Goal: Information Seeking & Learning: Learn about a topic

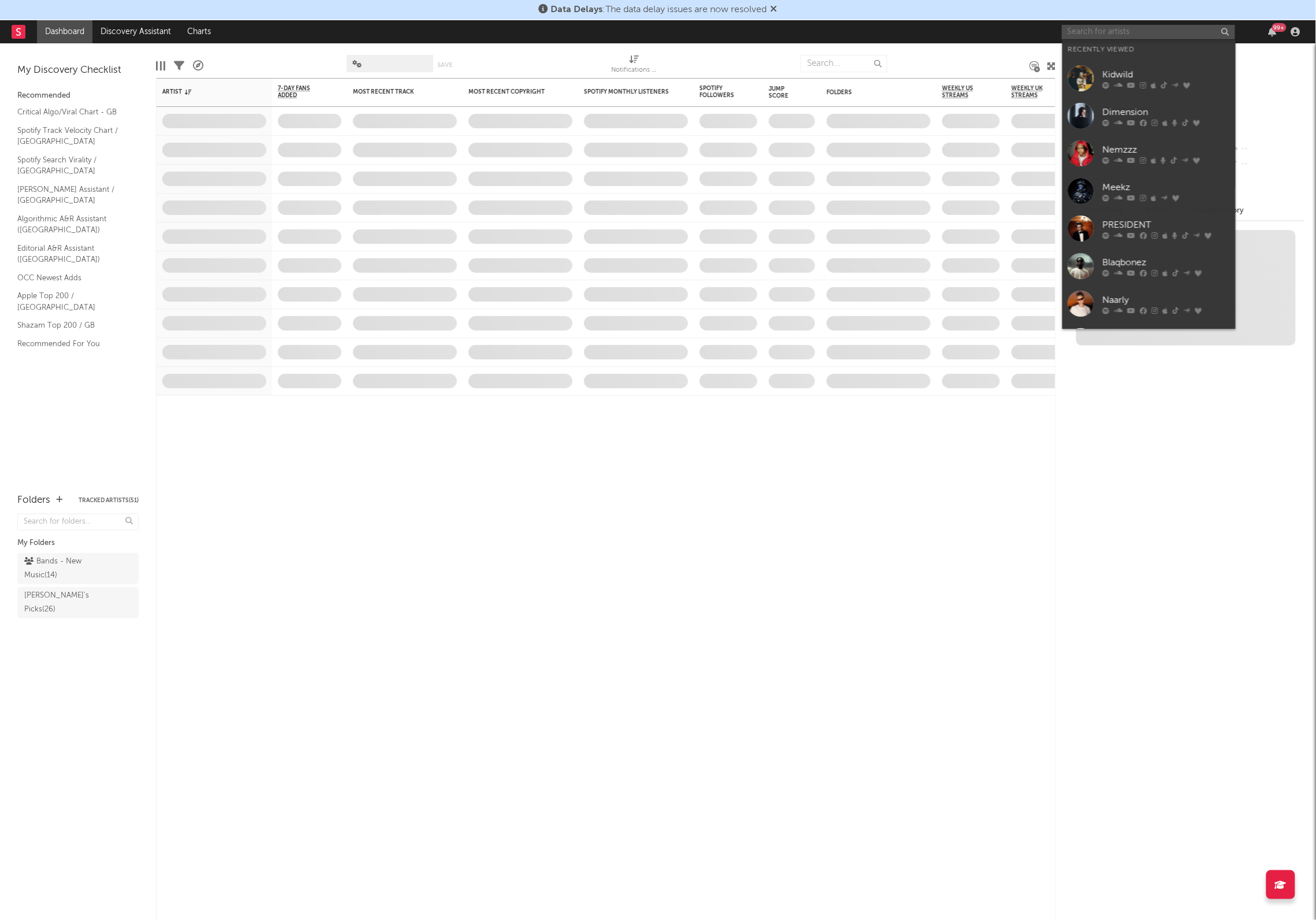
click at [1100, 30] on input "text" at bounding box center [1148, 32] width 173 height 15
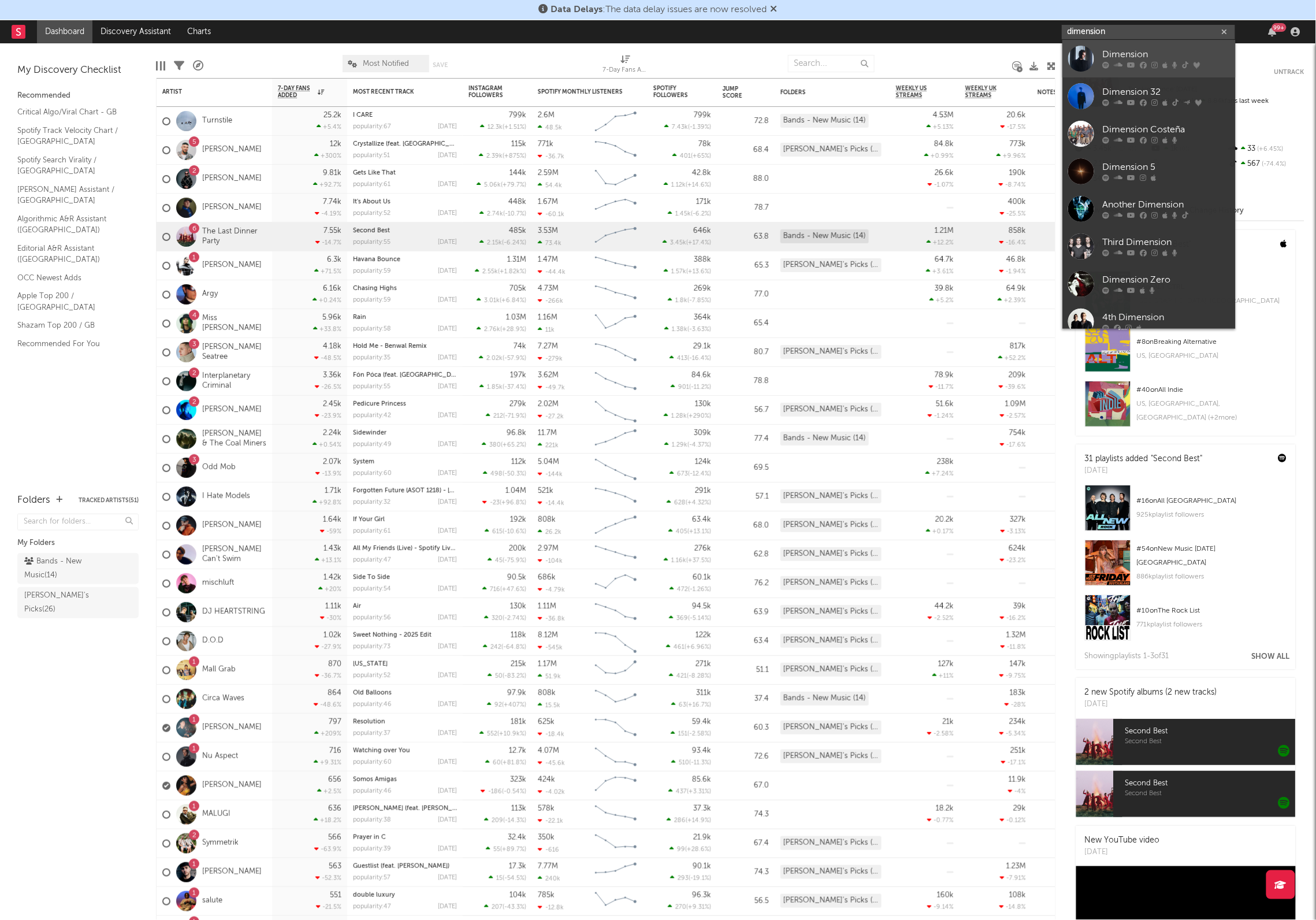
type input "dimension"
click at [1185, 60] on div "Dimension" at bounding box center [1167, 54] width 127 height 14
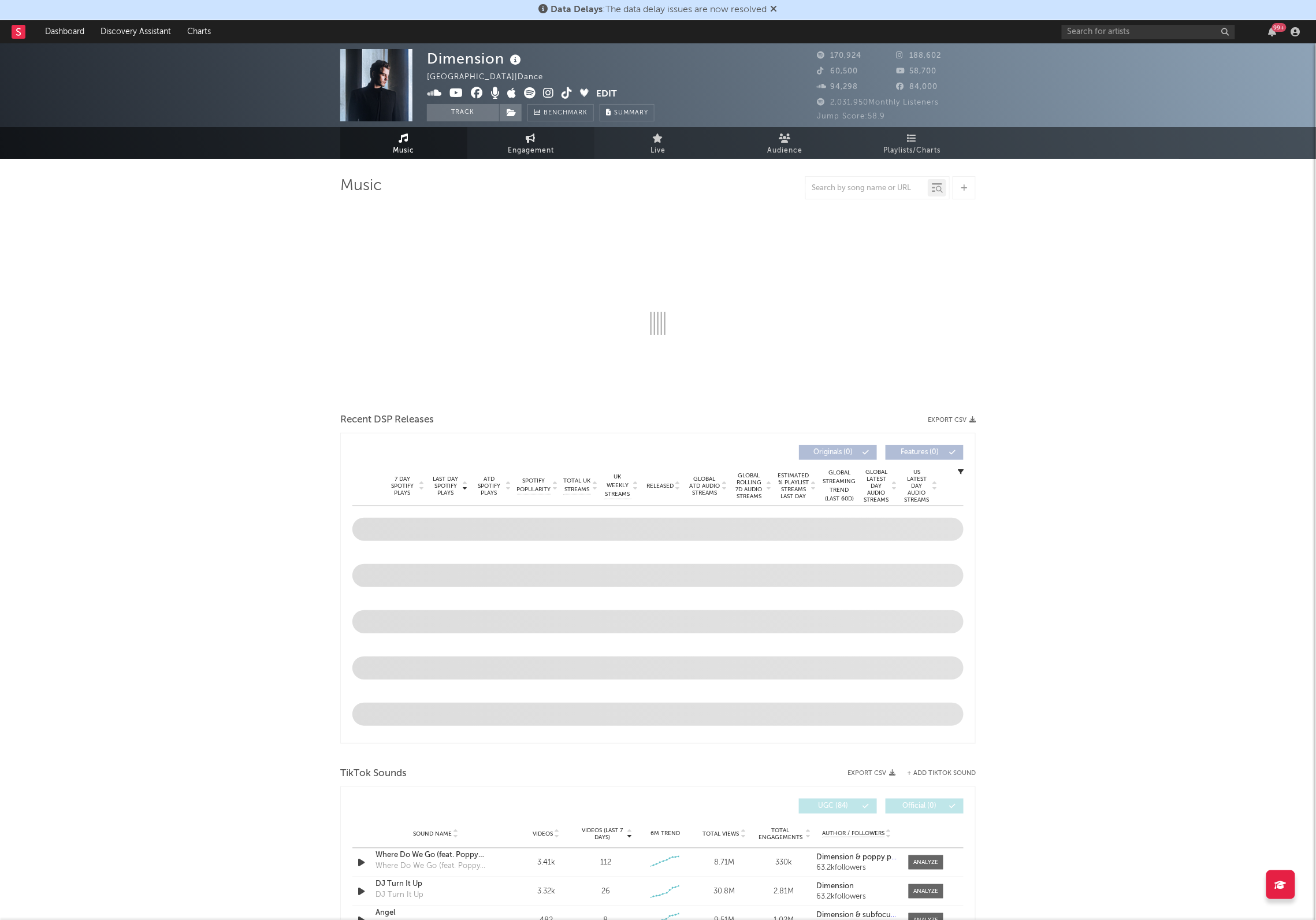
select select "6m"
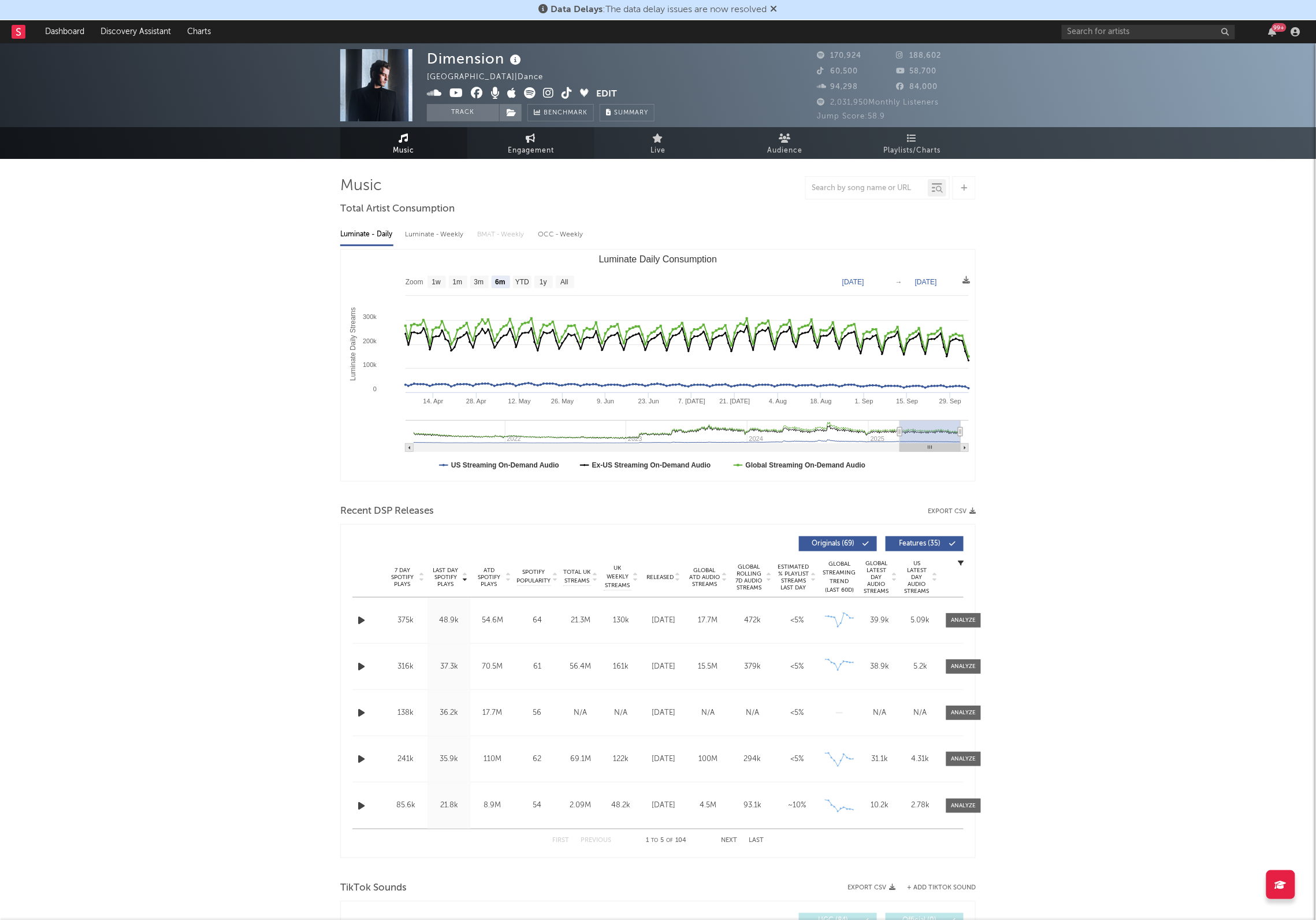
click at [542, 146] on span "Engagement" at bounding box center [531, 150] width 46 height 14
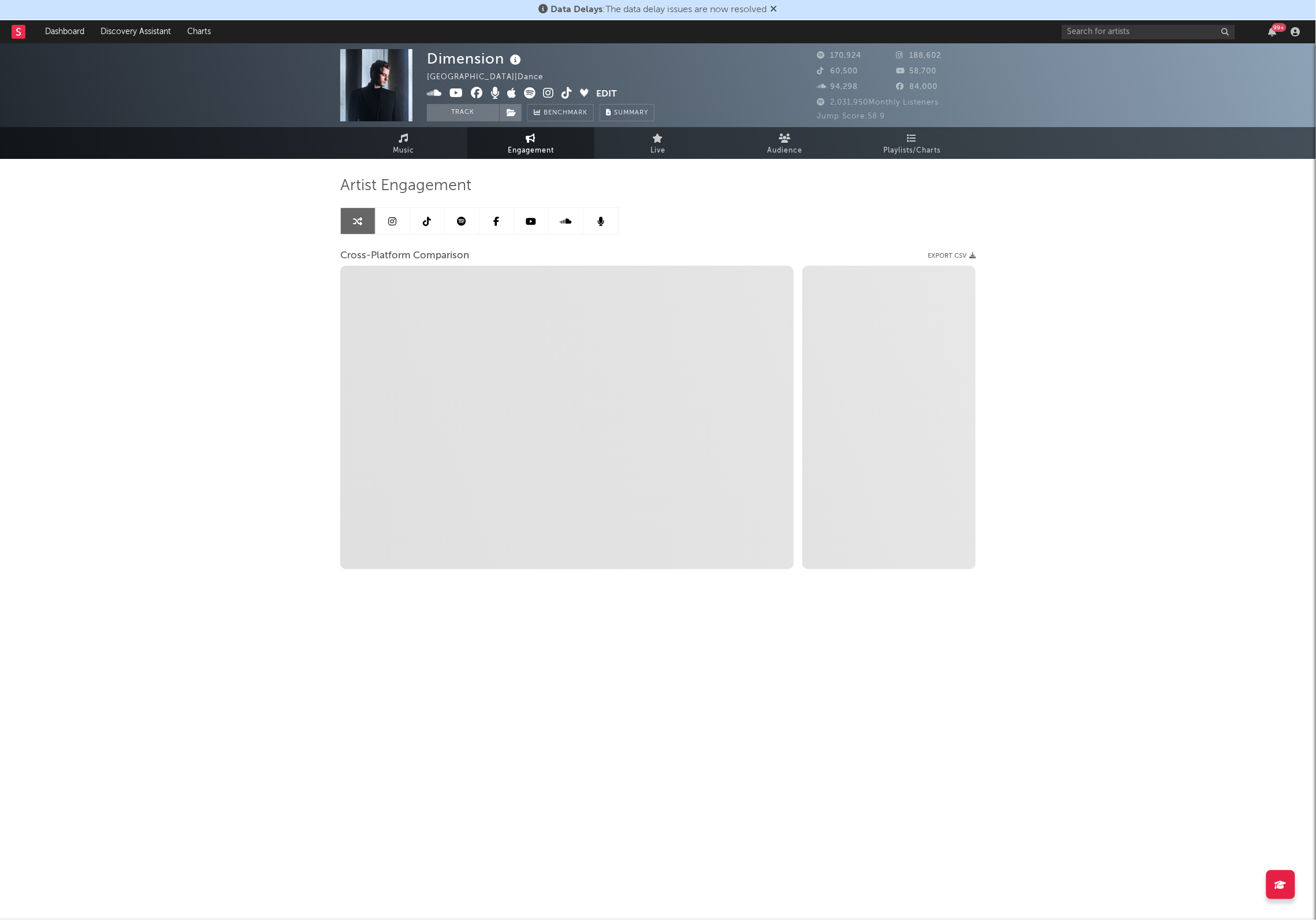
select select "1w"
click at [425, 220] on icon at bounding box center [427, 221] width 8 height 9
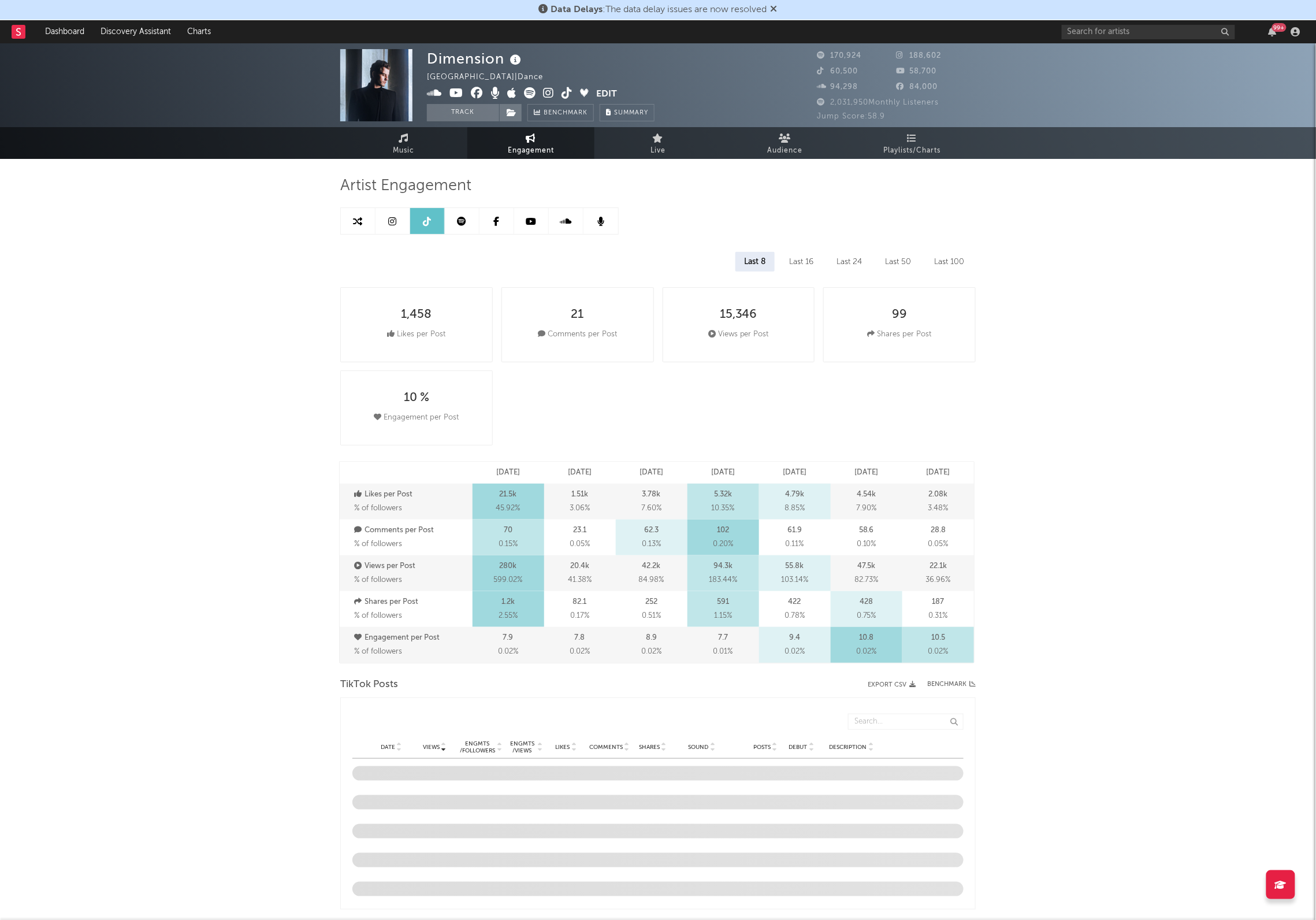
select select "6m"
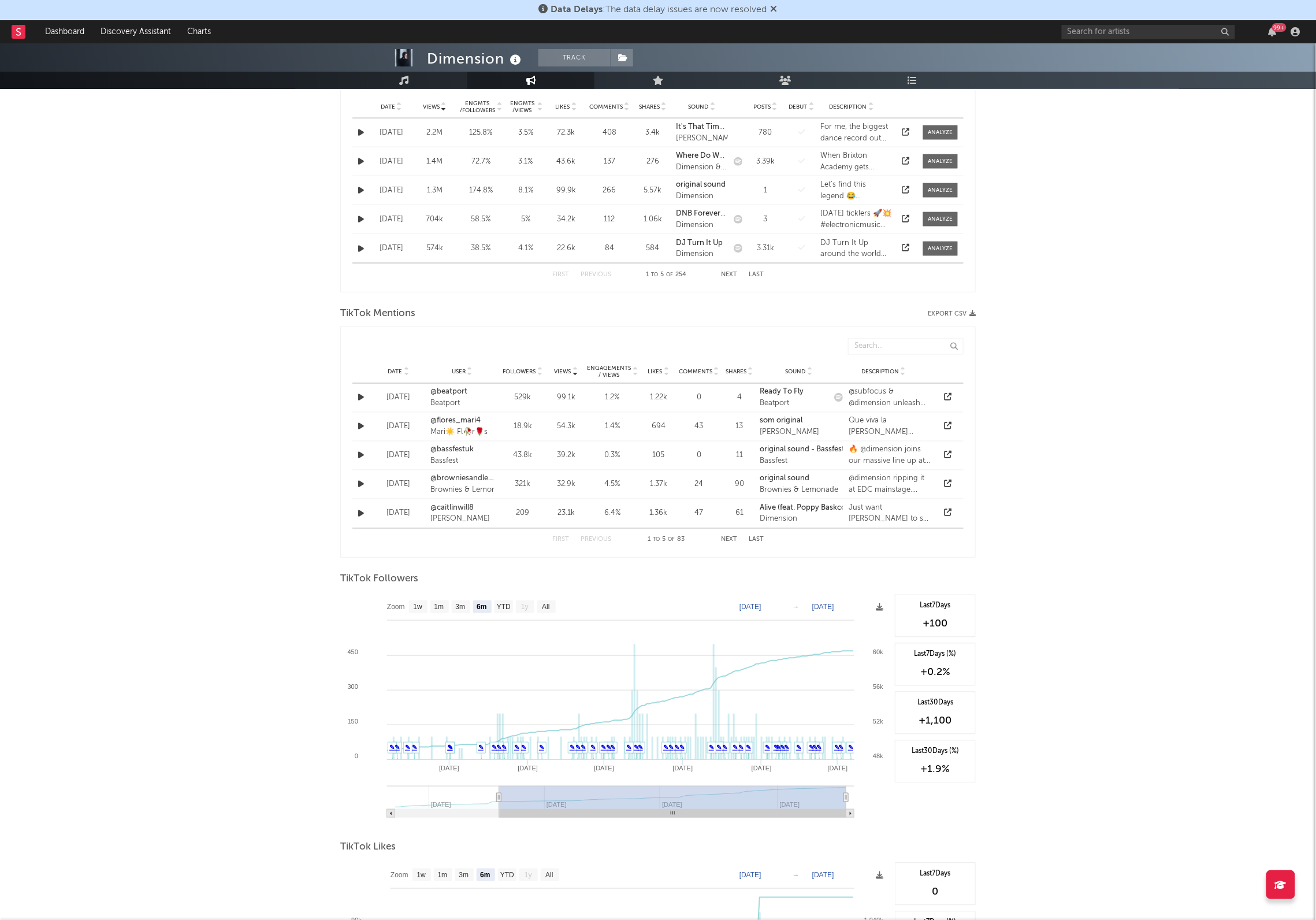
scroll to position [896, 0]
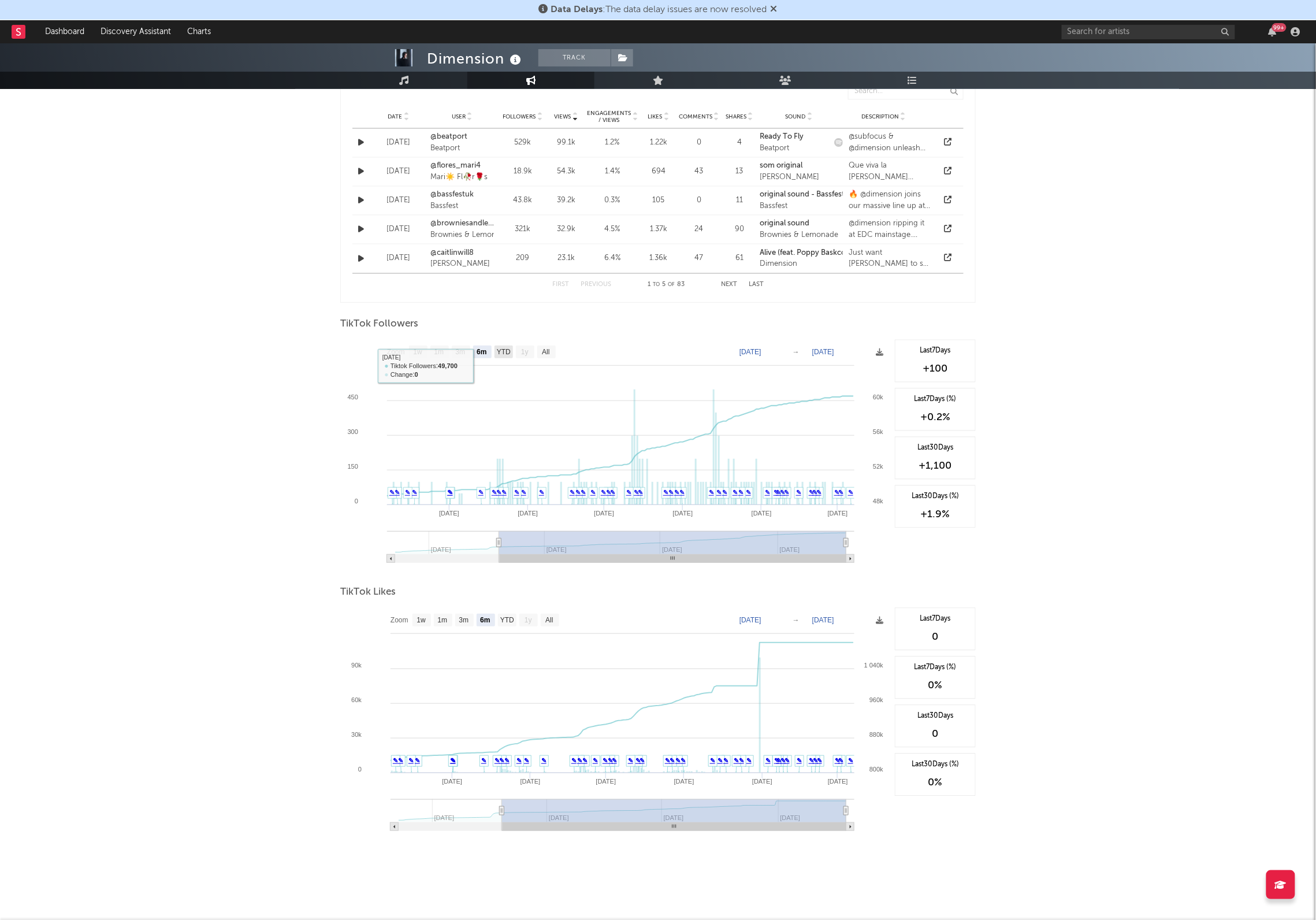
click at [501, 351] on text "YTD" at bounding box center [503, 352] width 14 height 8
select select "YTD"
type input "2025-02-11"
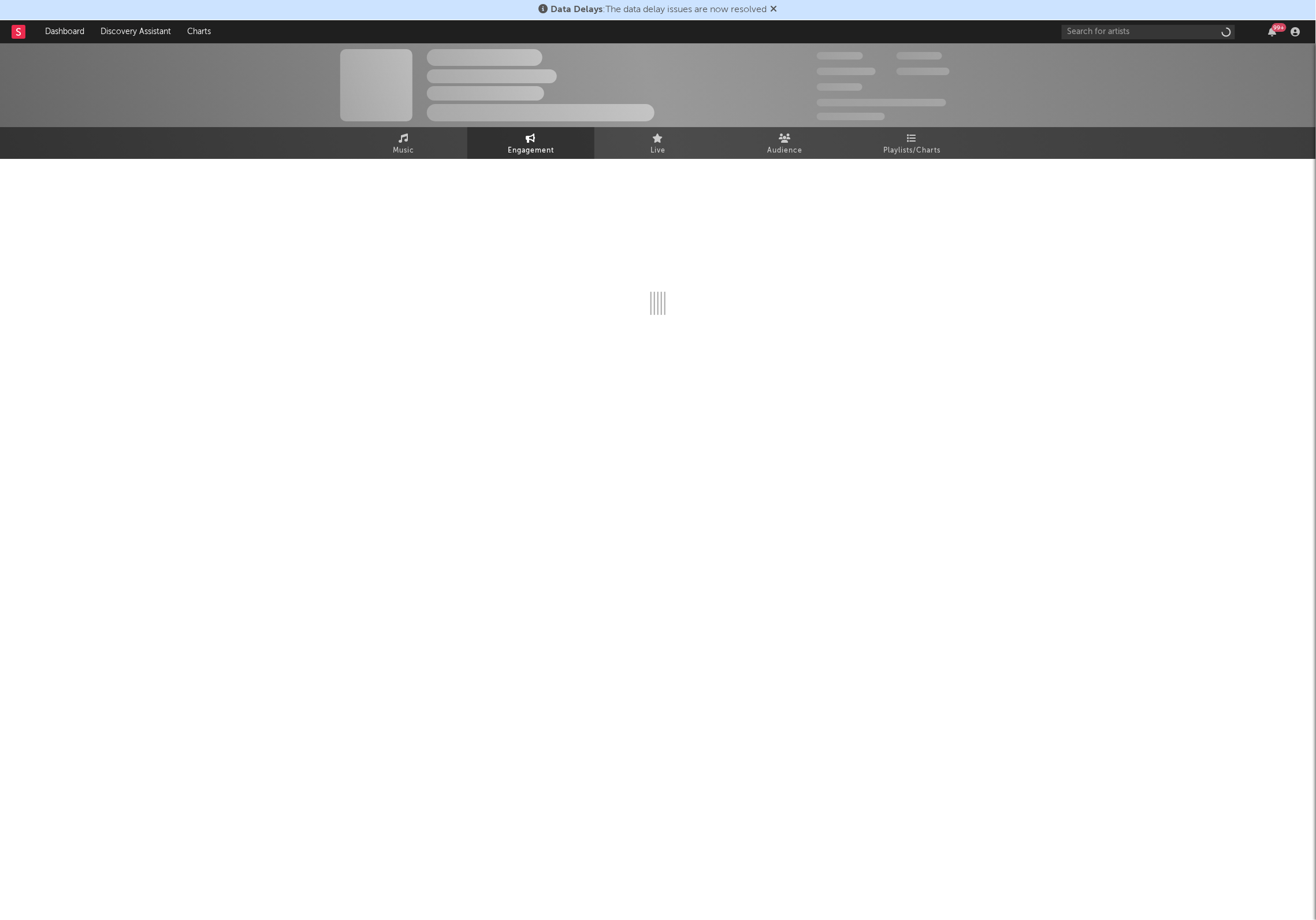
select select "6m"
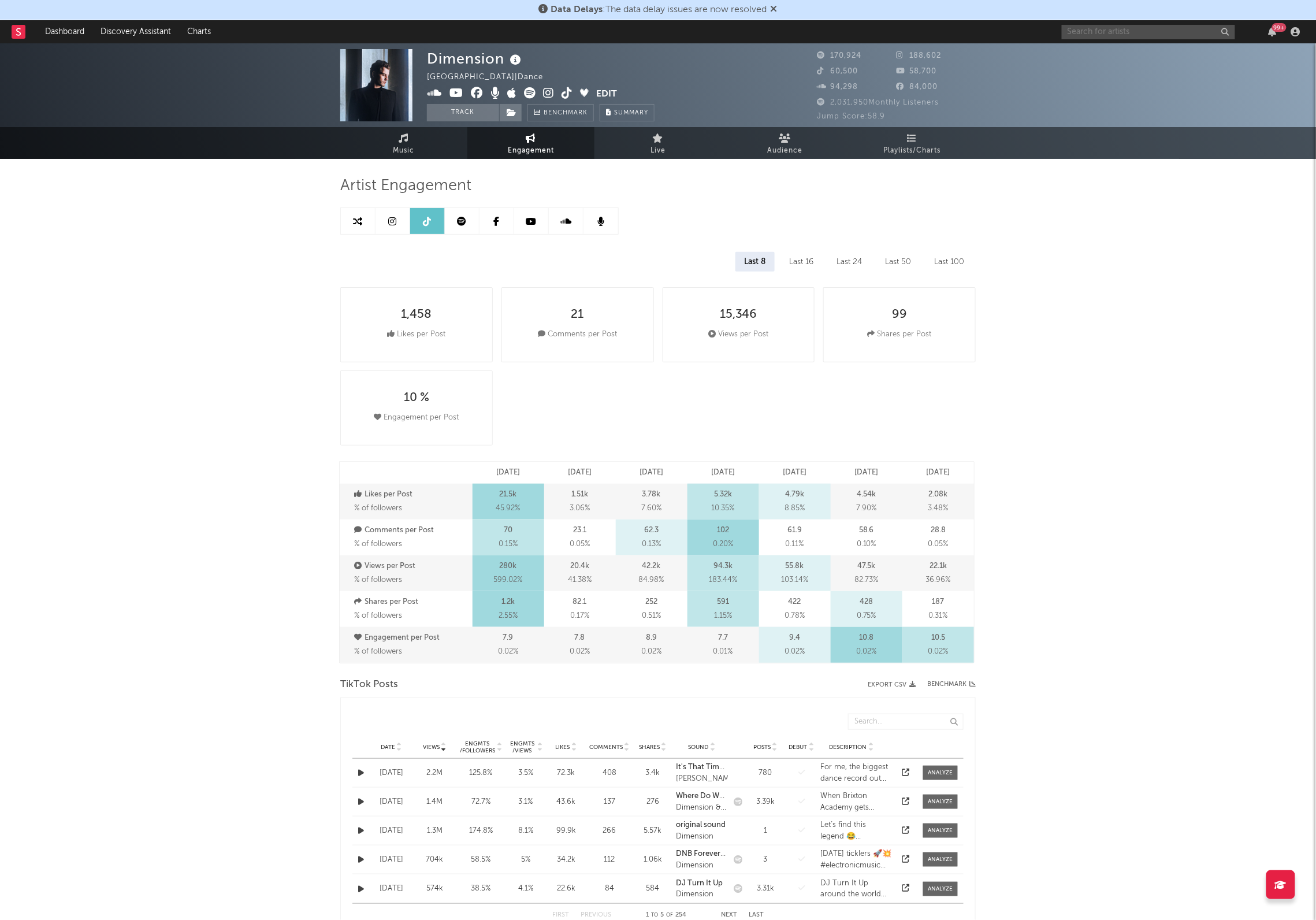
click at [1111, 36] on input "text" at bounding box center [1148, 32] width 173 height 15
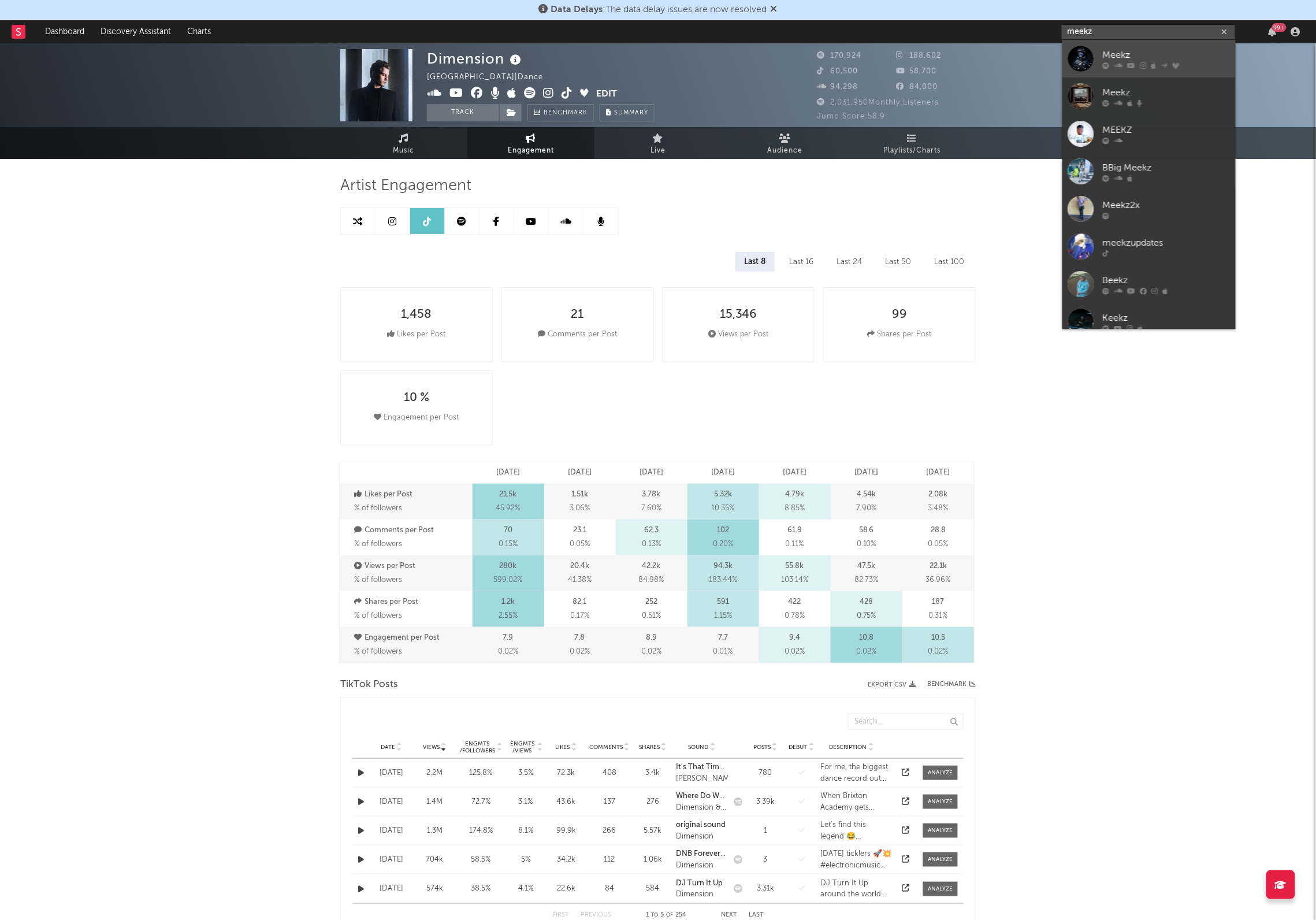
type input "meekz"
click at [1126, 57] on div "Meekz" at bounding box center [1167, 54] width 127 height 14
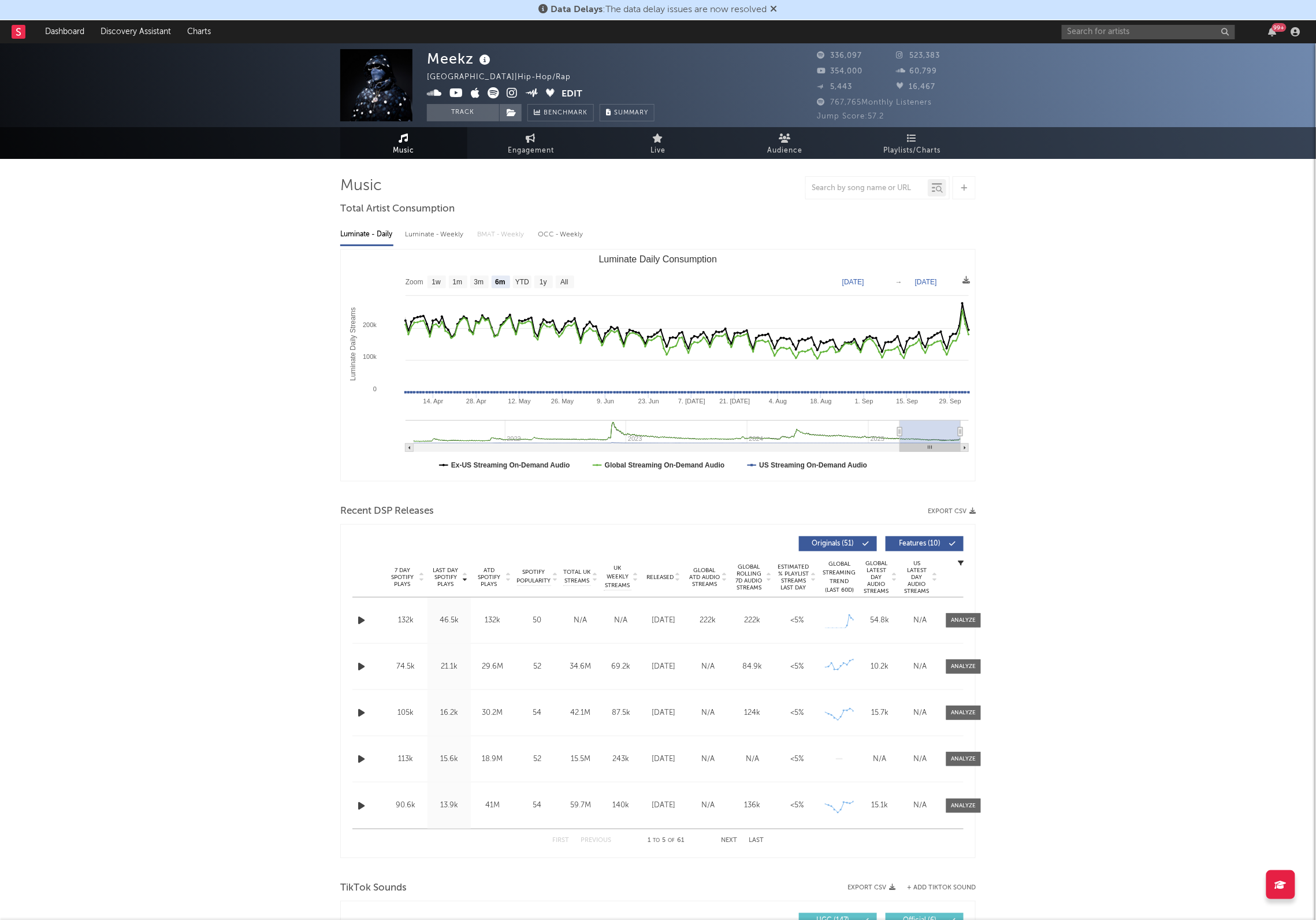
select select "6m"
click at [535, 141] on icon at bounding box center [531, 138] width 10 height 9
select select "1w"
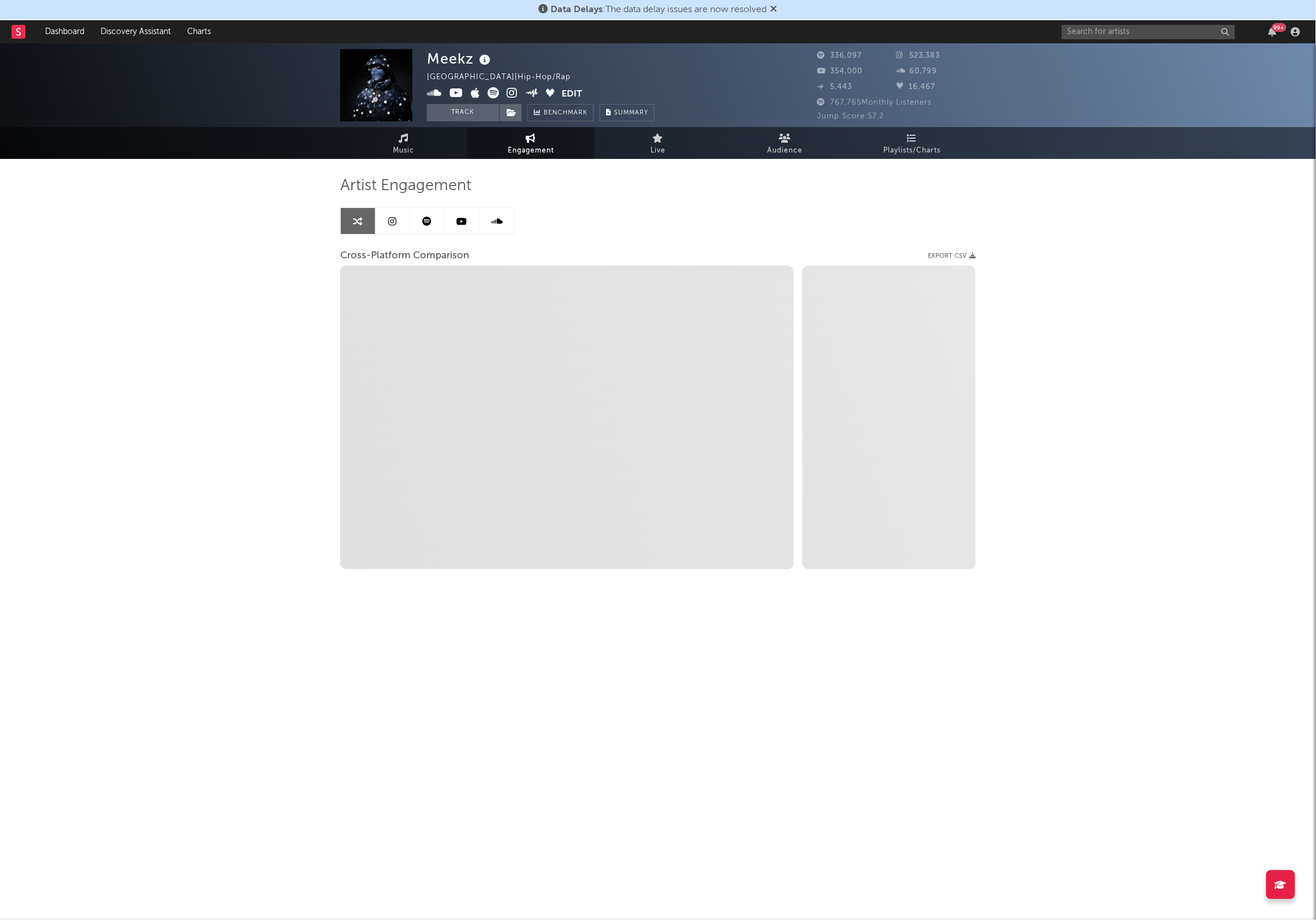
click at [552, 147] on span "Engagement" at bounding box center [531, 150] width 46 height 14
click at [778, 147] on span "Audience" at bounding box center [785, 150] width 35 height 14
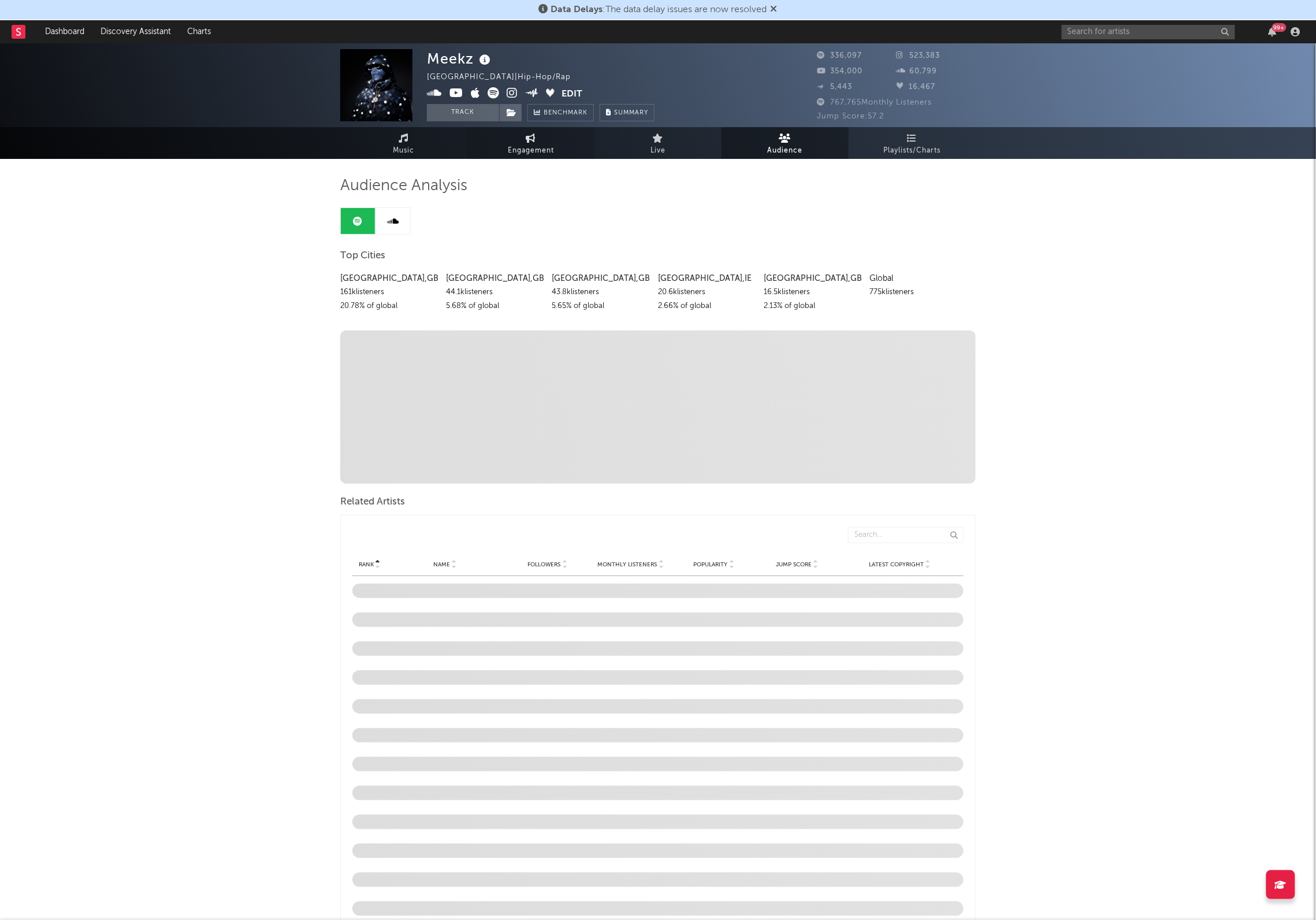
click at [542, 148] on span "Engagement" at bounding box center [531, 150] width 46 height 14
select select "1w"
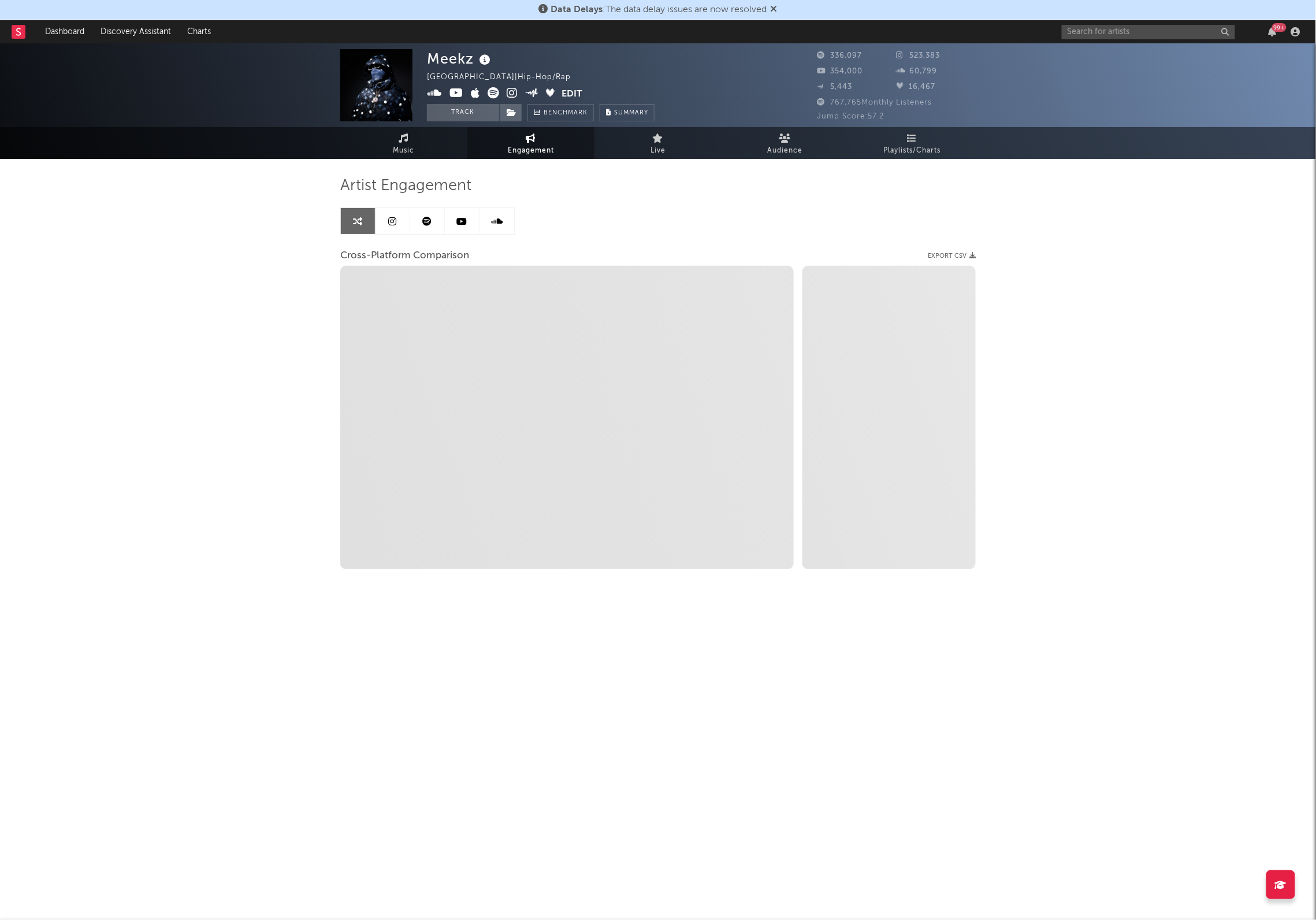
select select "1m"
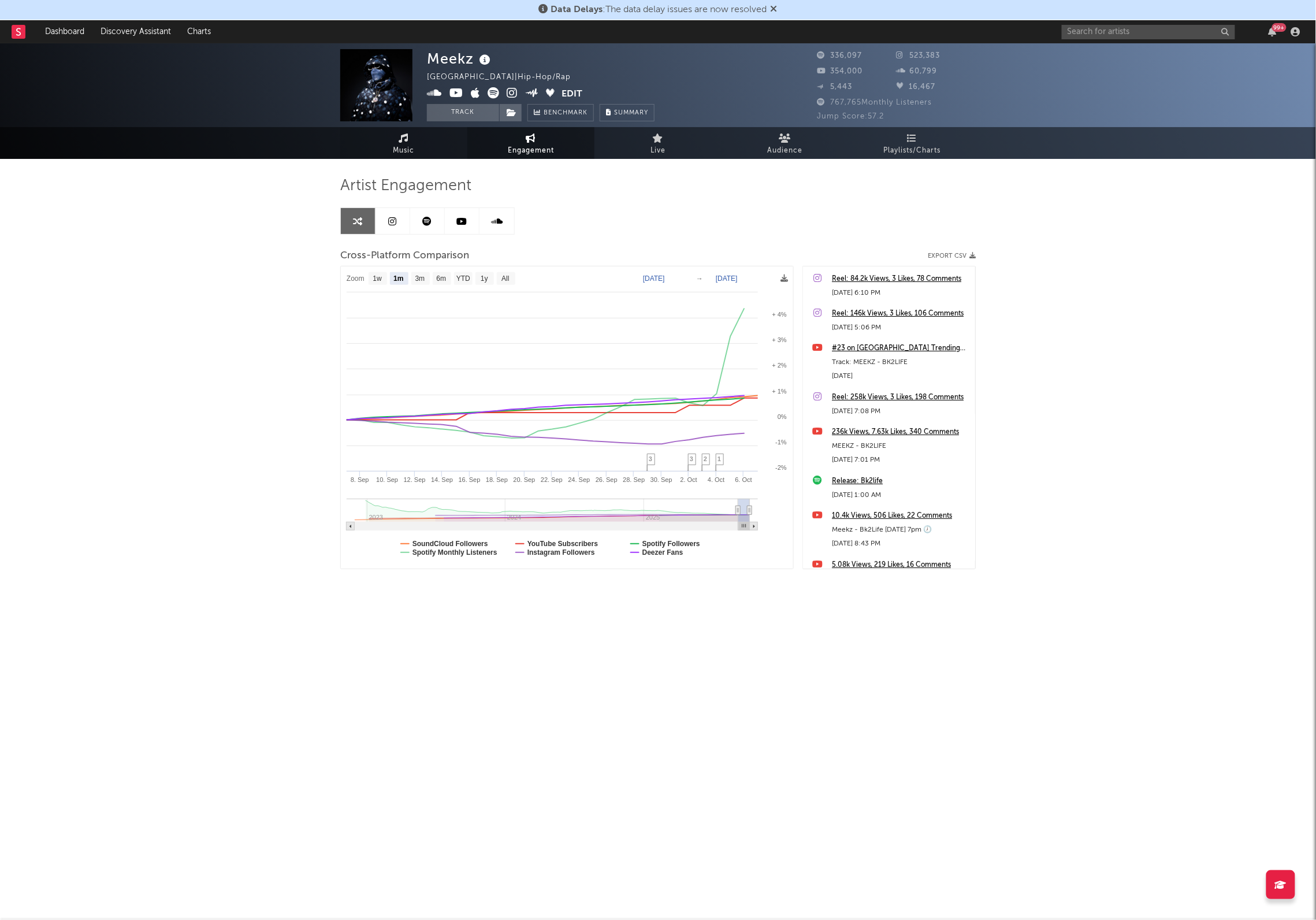
click at [411, 149] on span "Music" at bounding box center [403, 150] width 21 height 14
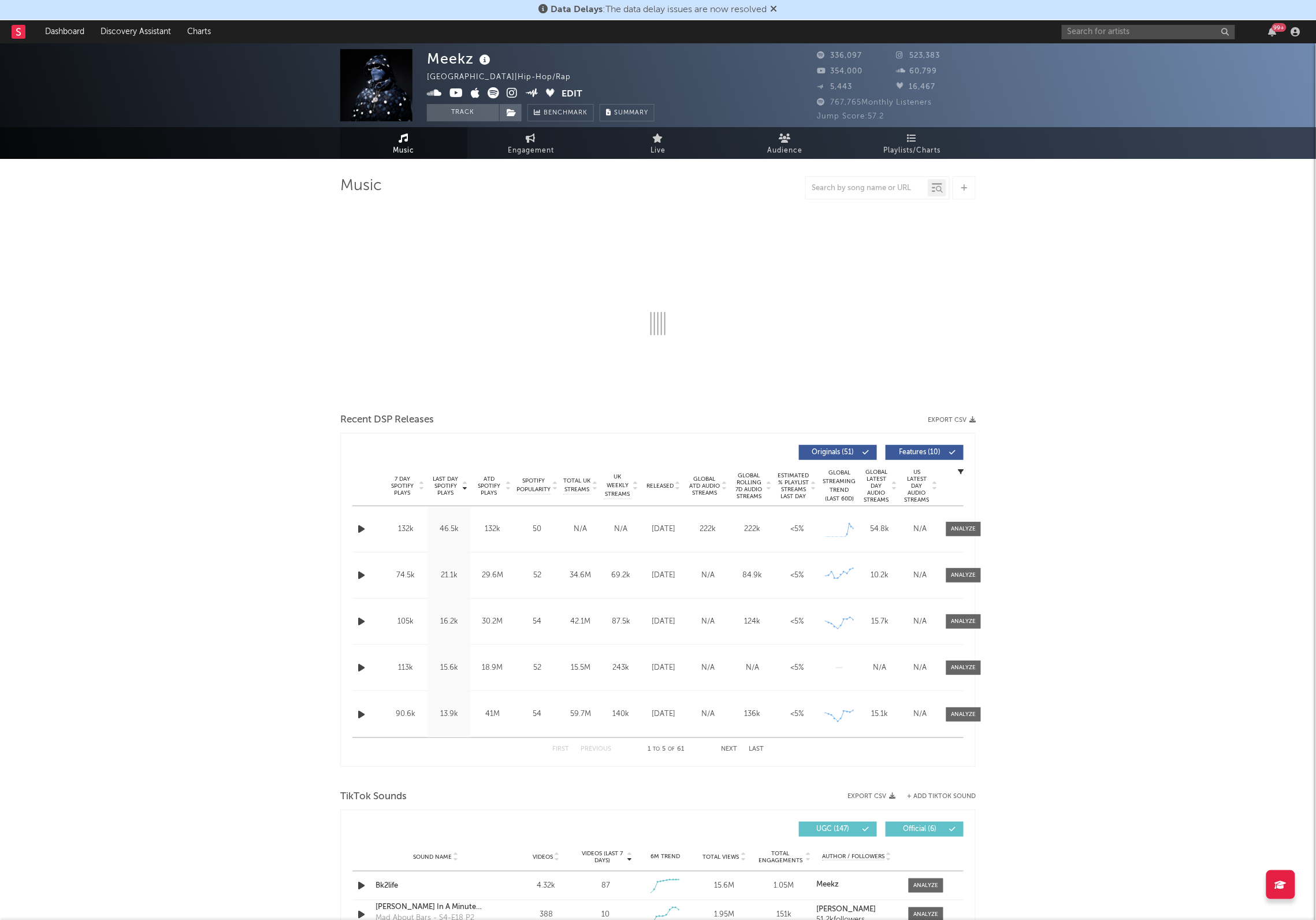
select select "6m"
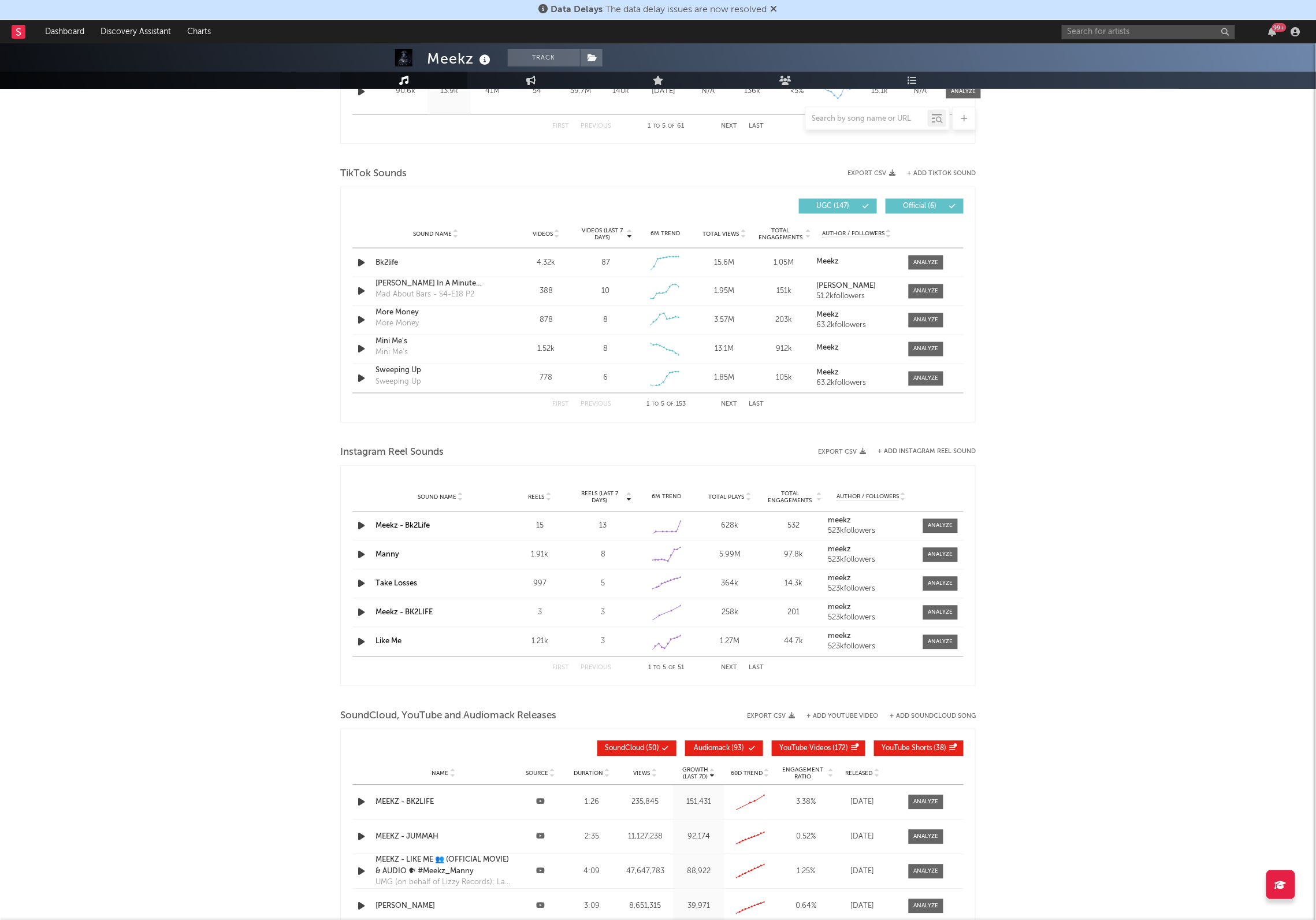
scroll to position [832, 0]
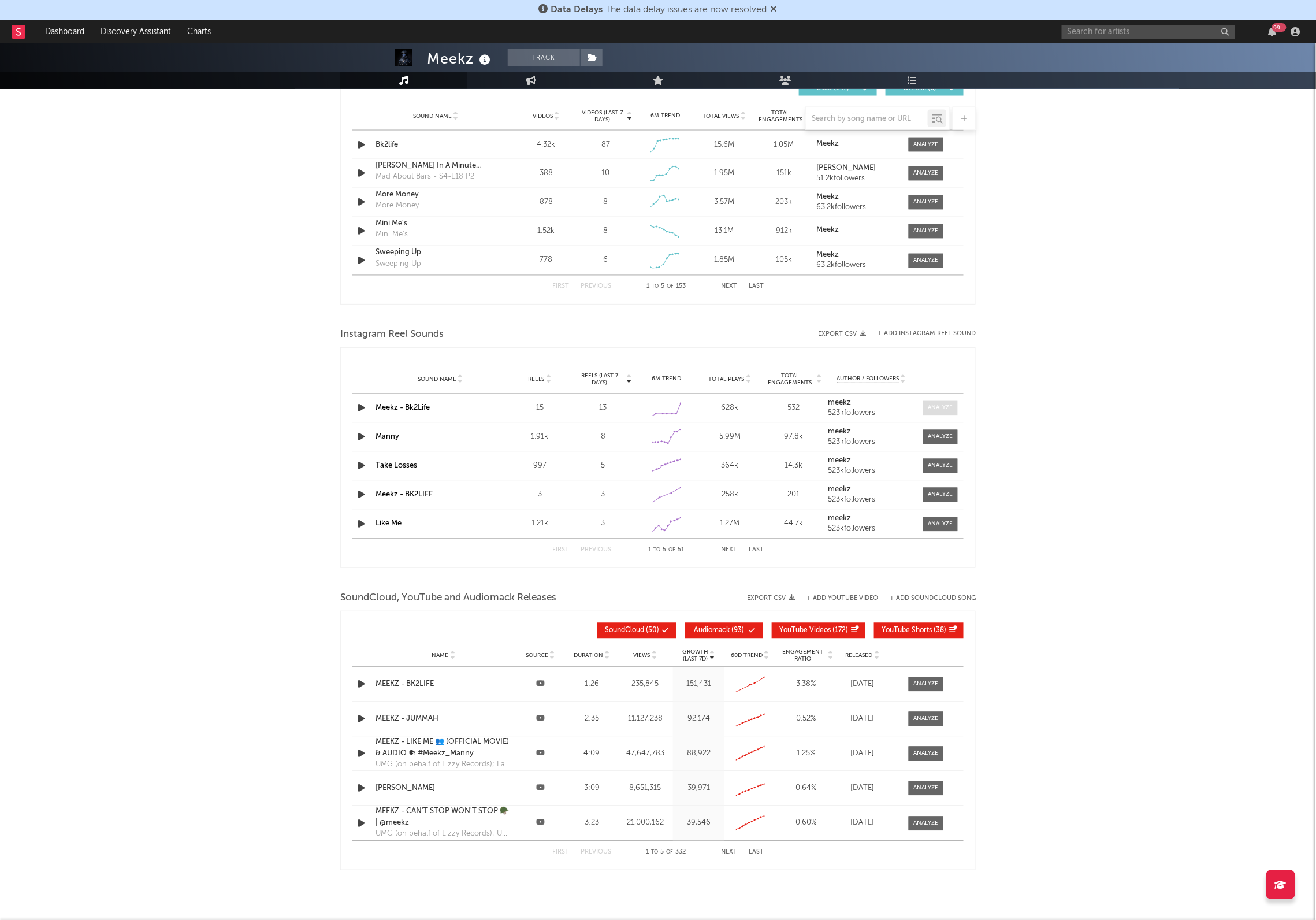
click at [934, 407] on div at bounding box center [939, 408] width 25 height 8
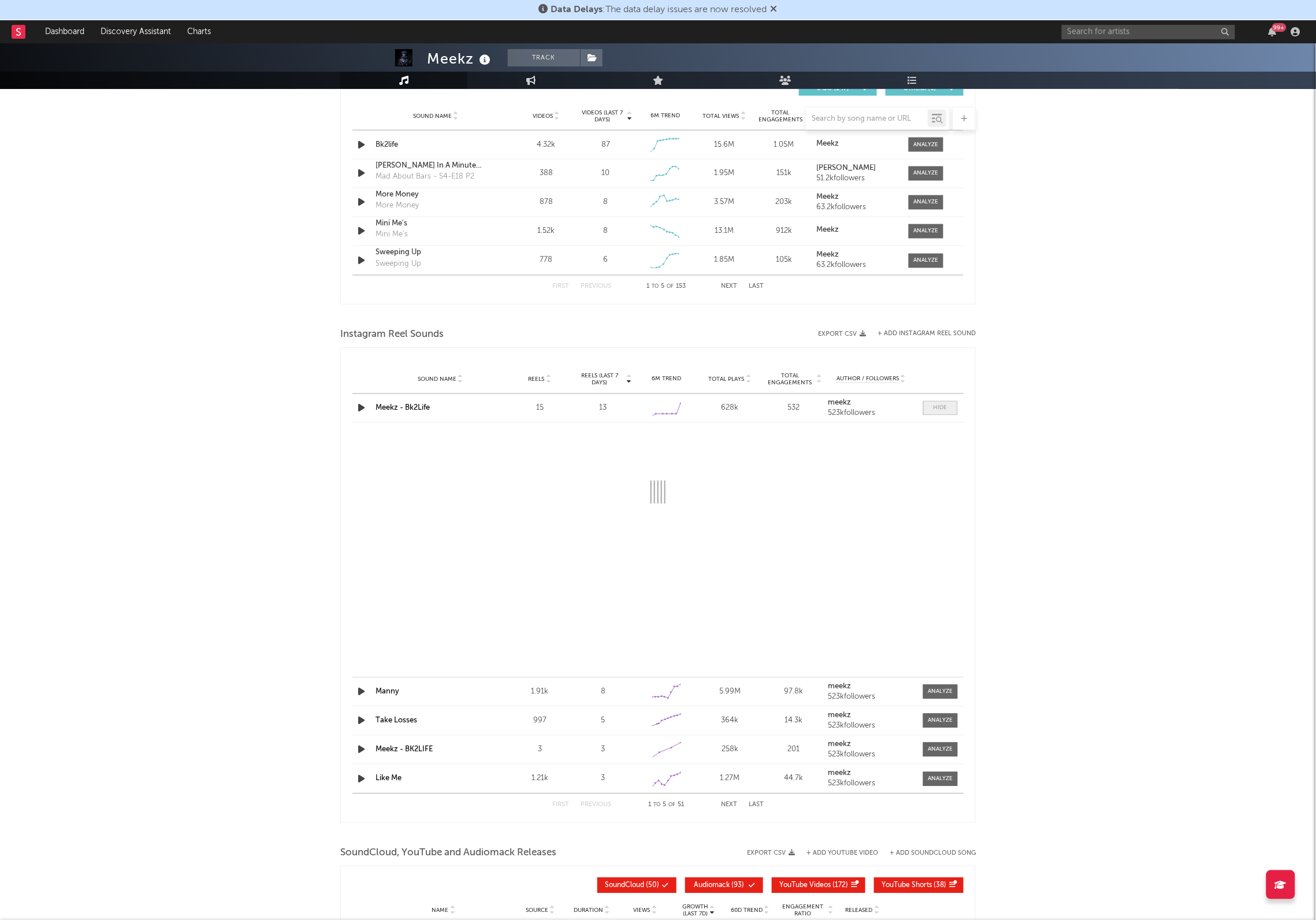
select select "1w"
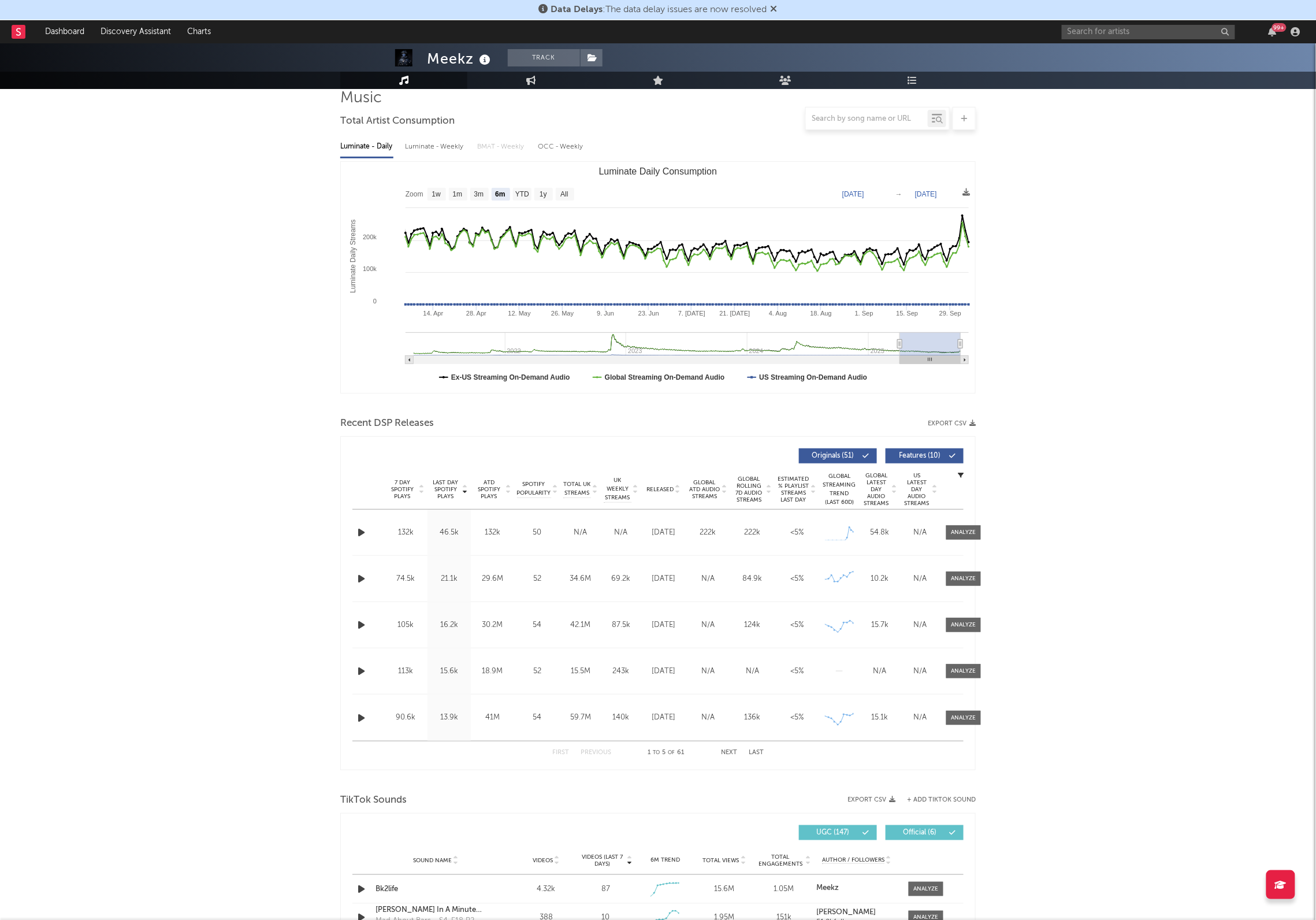
scroll to position [0, 0]
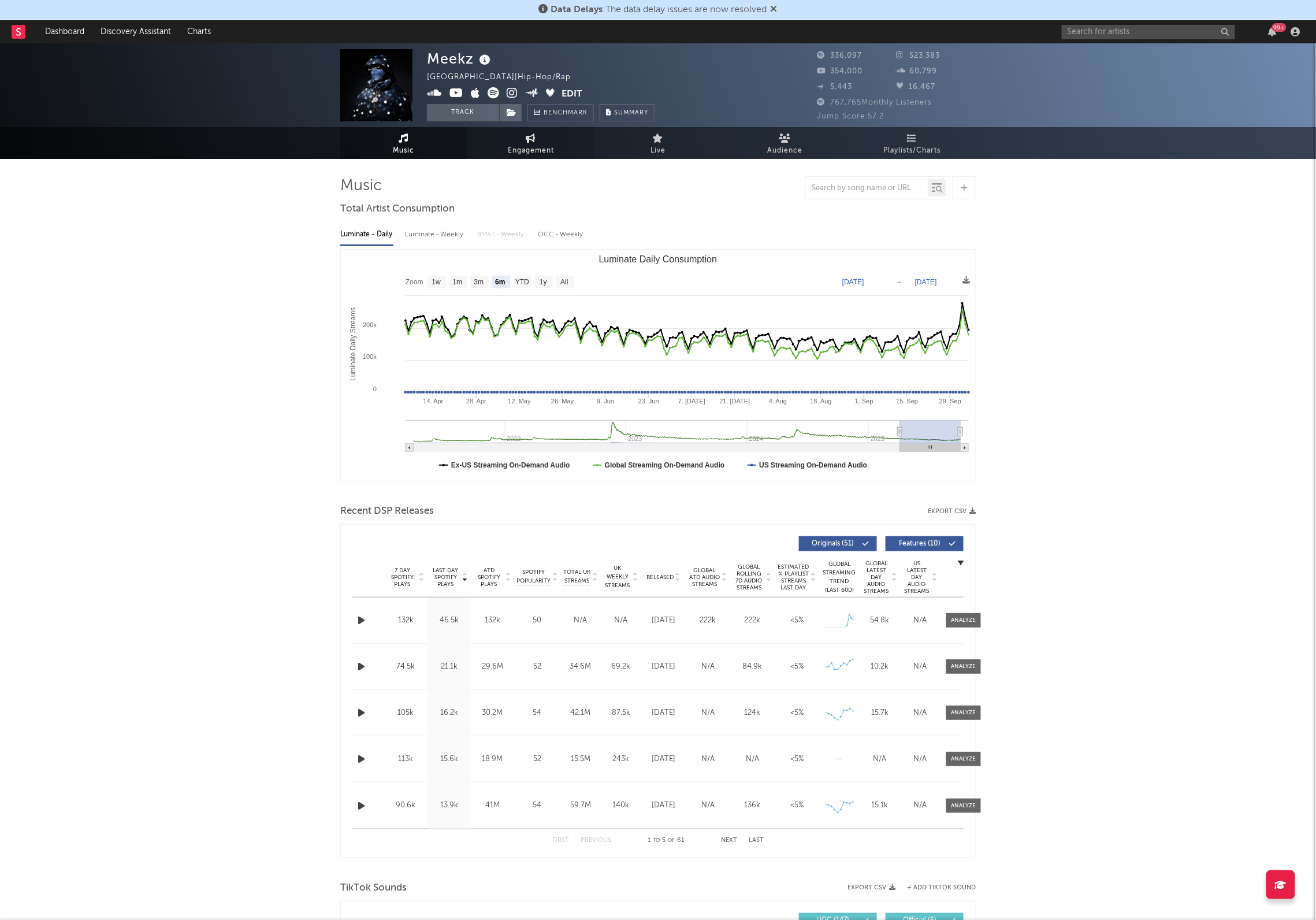
click at [543, 148] on span "Engagement" at bounding box center [531, 150] width 46 height 14
select select "1w"
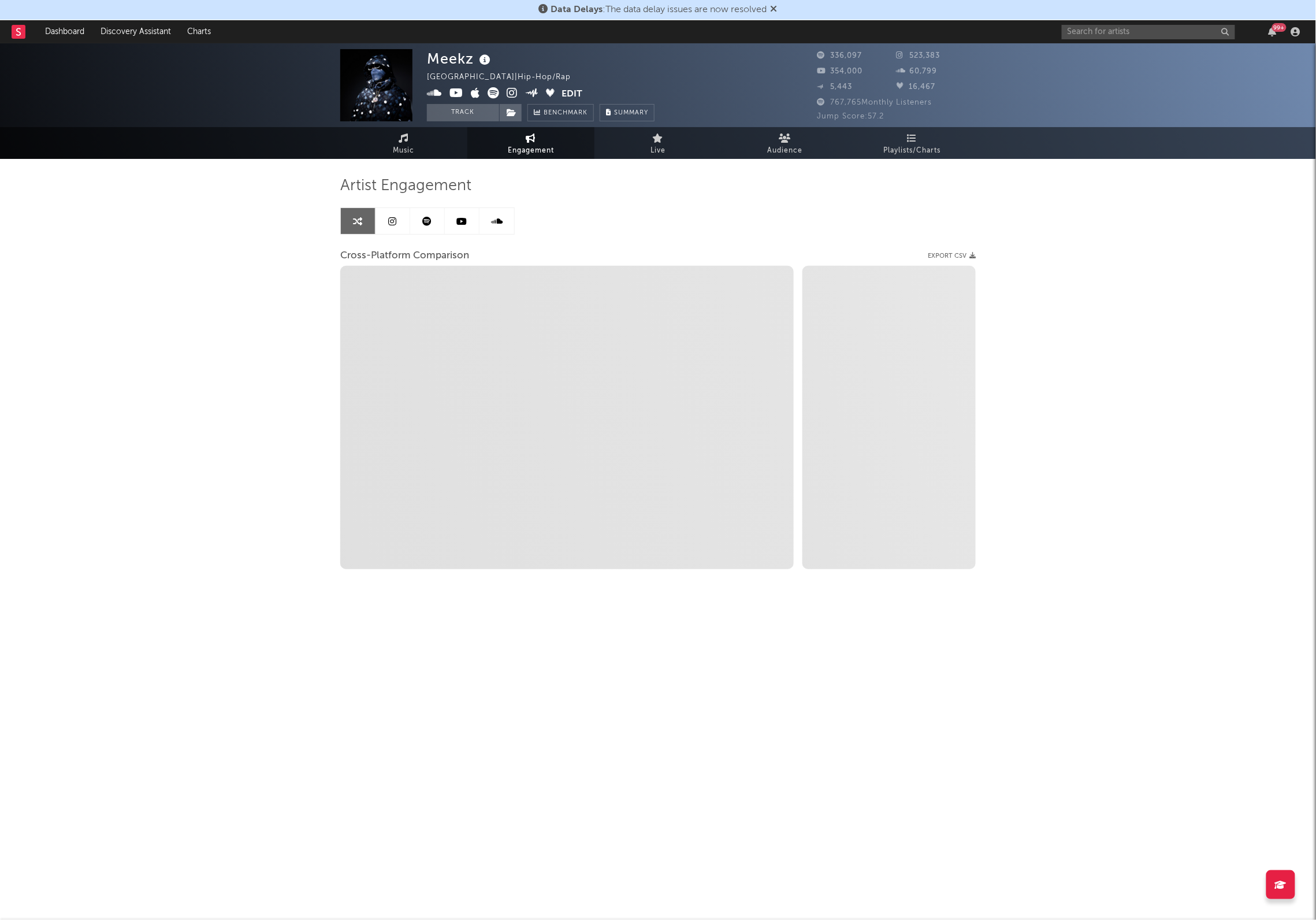
select select "1m"
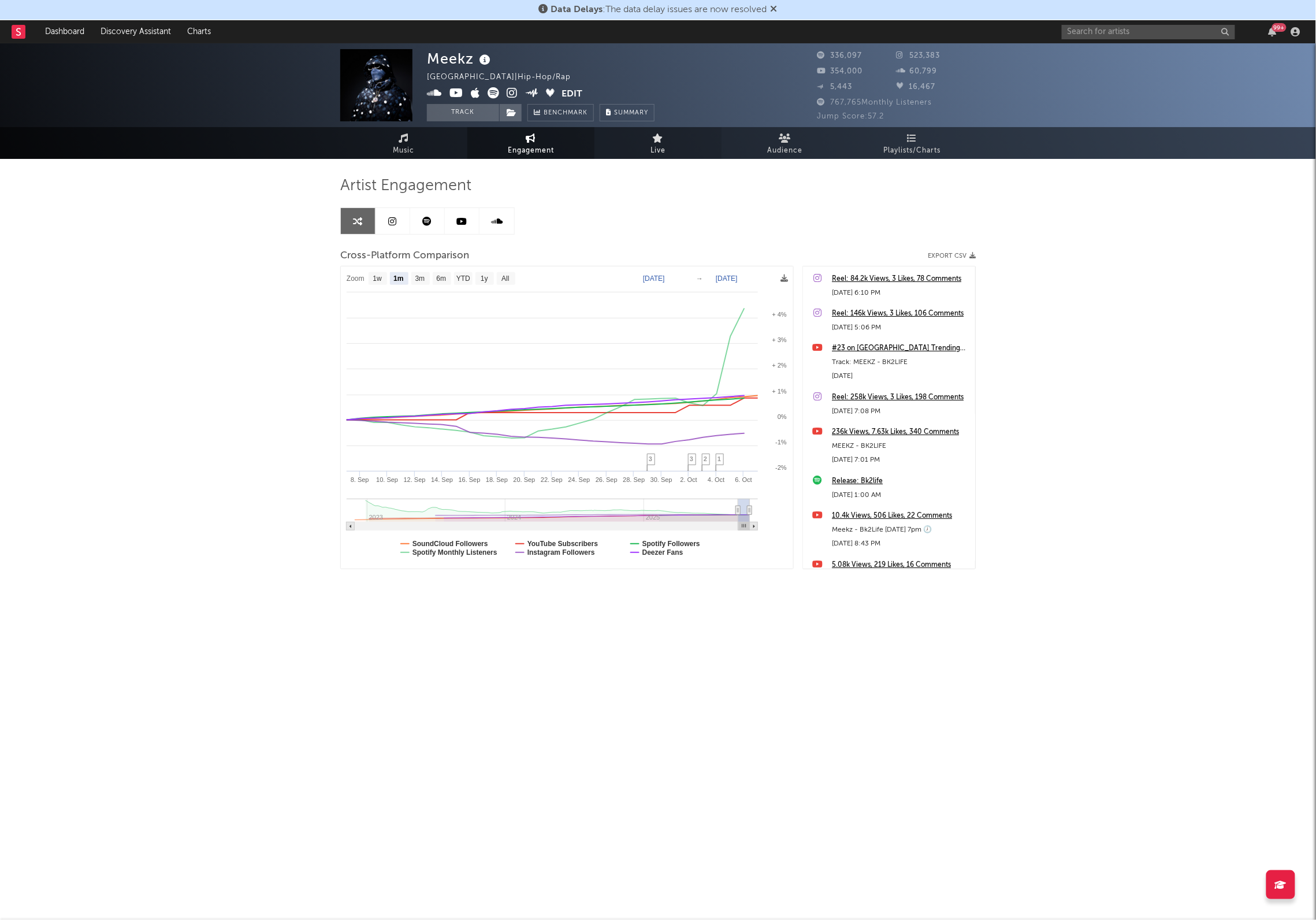
click at [654, 148] on span "Live" at bounding box center [658, 150] width 15 height 14
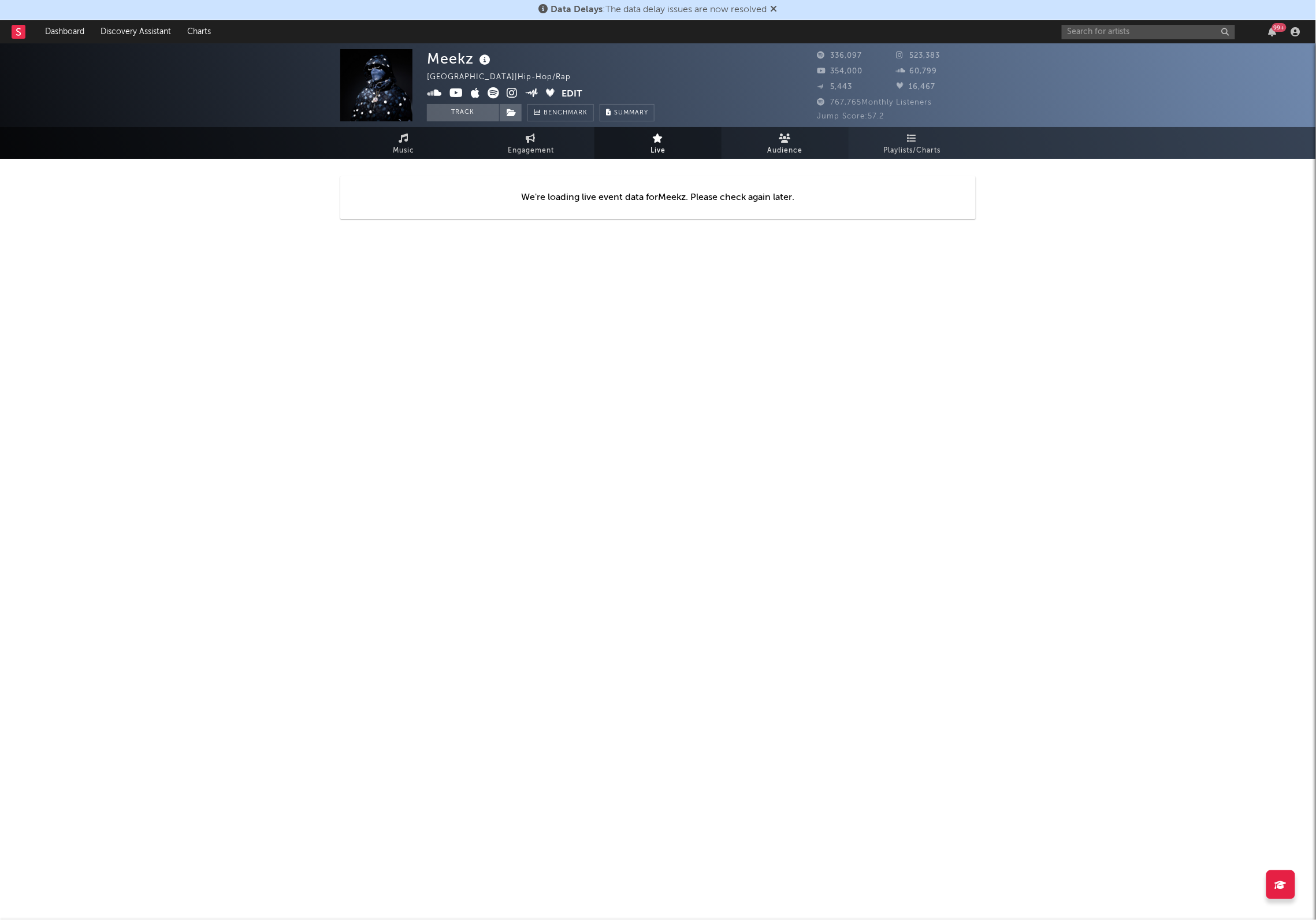
click at [792, 144] on span "Audience" at bounding box center [785, 150] width 35 height 14
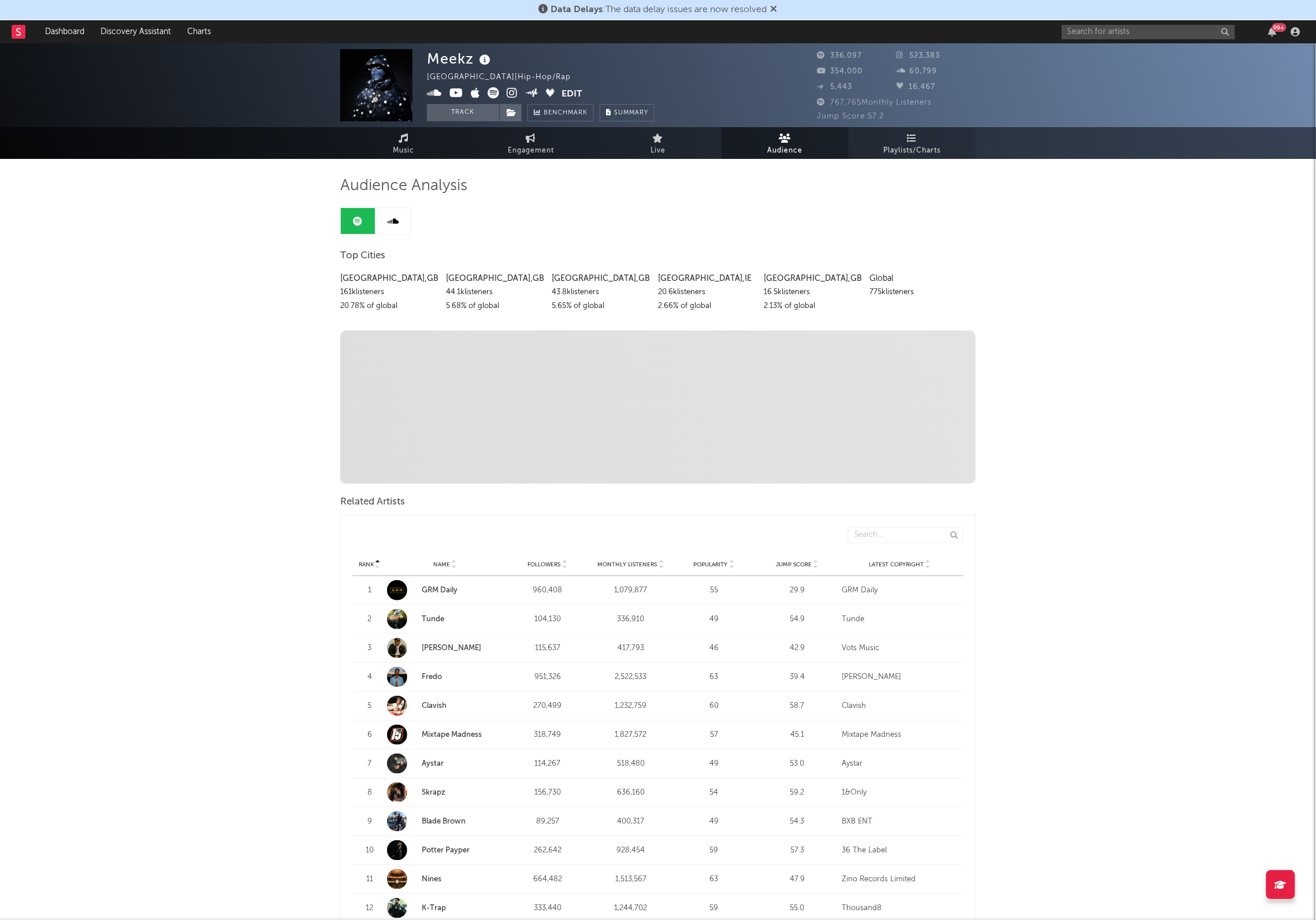
click at [925, 148] on span "Playlists/Charts" at bounding box center [913, 150] width 57 height 14
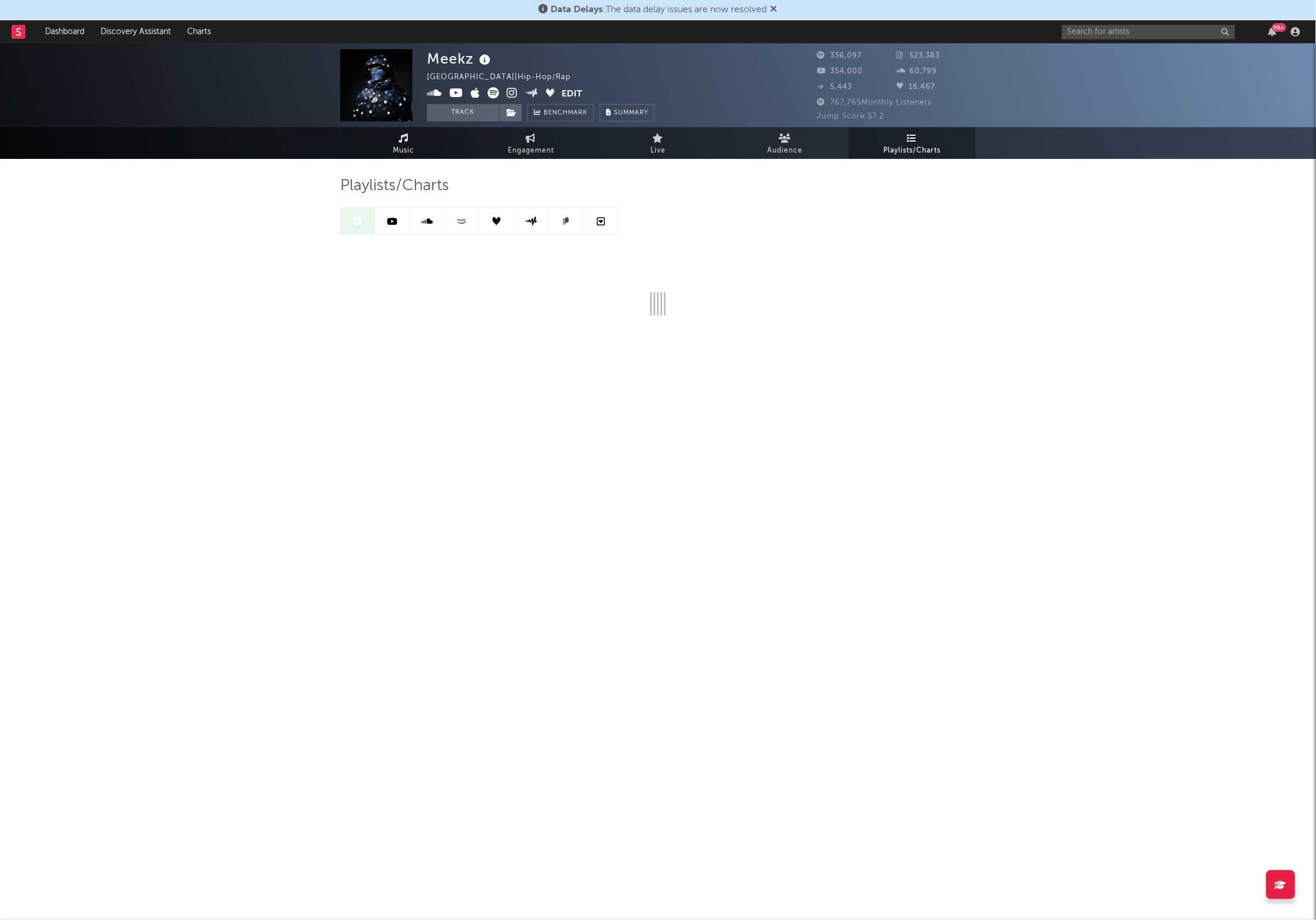
click at [422, 148] on link "Music" at bounding box center [403, 143] width 127 height 32
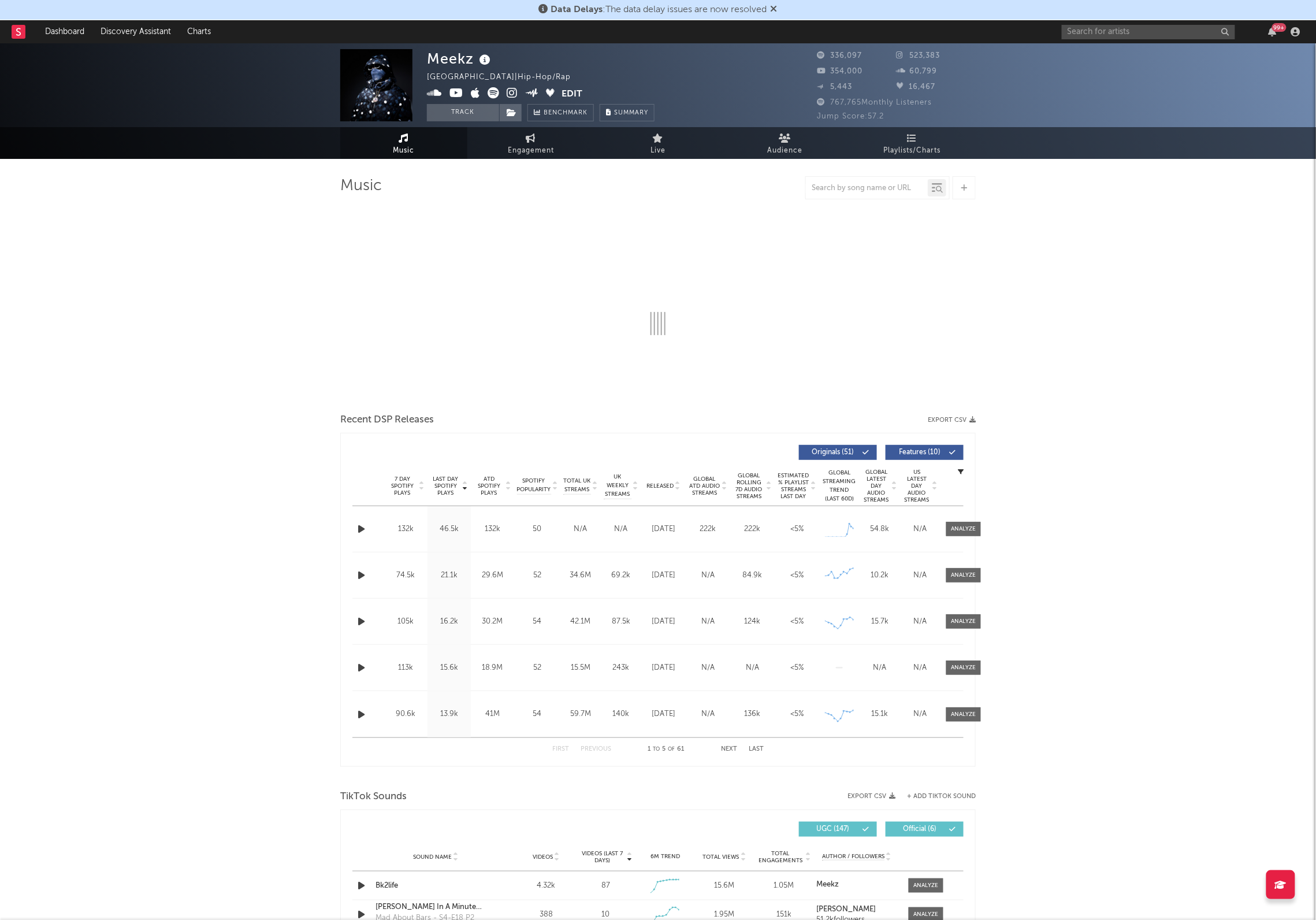
select select "6m"
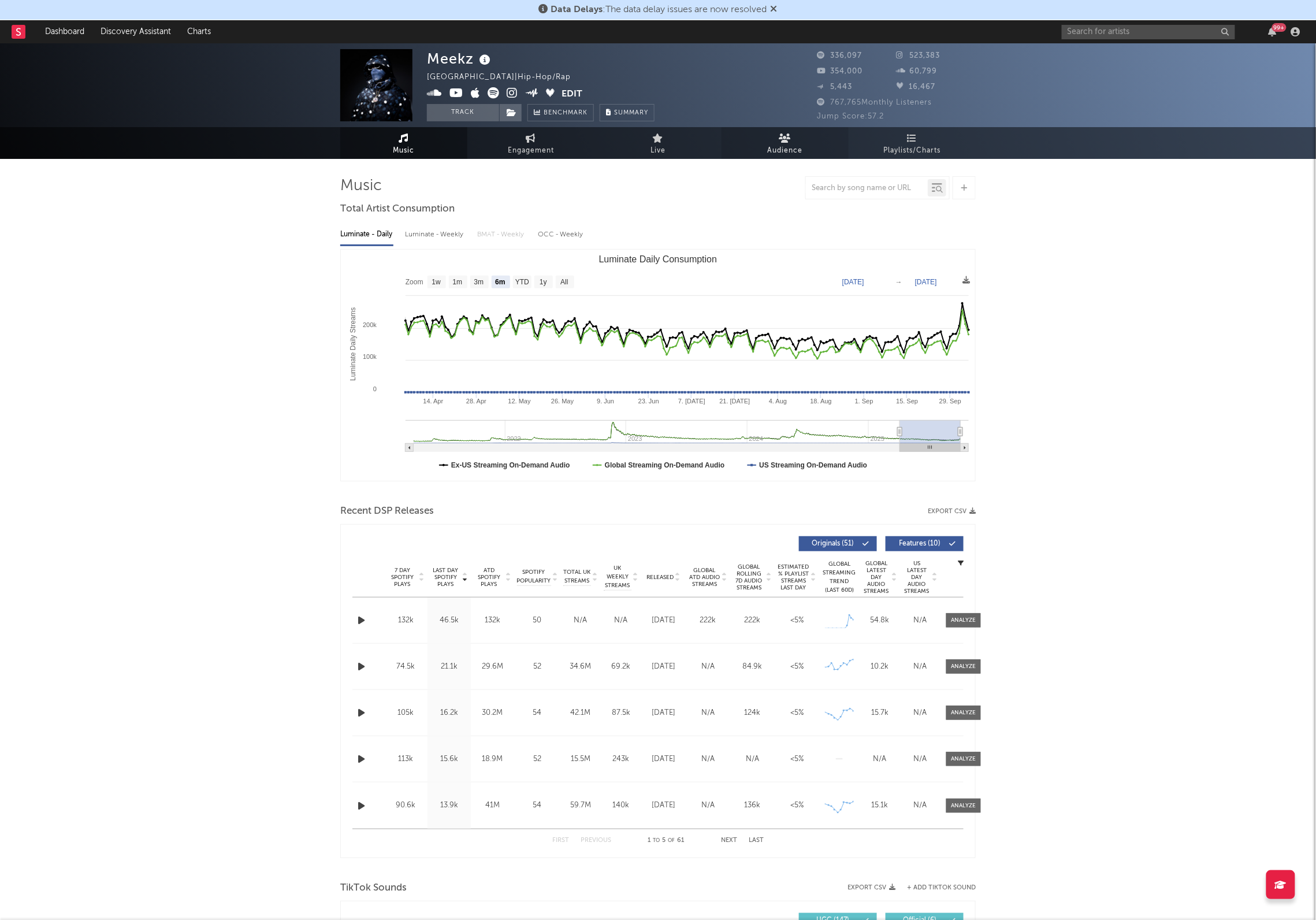
click at [785, 144] on span "Audience" at bounding box center [785, 150] width 35 height 14
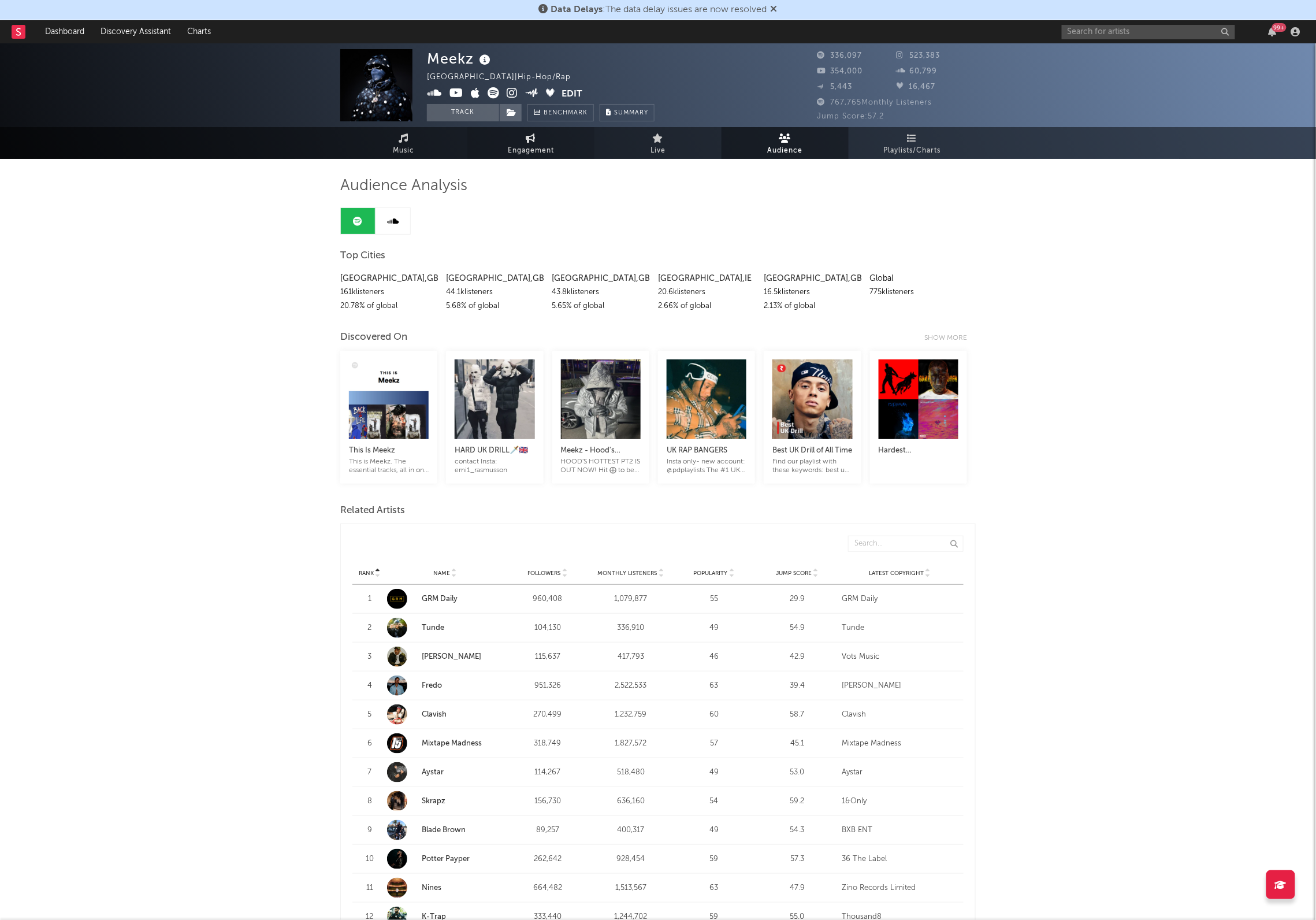
click at [529, 144] on span "Engagement" at bounding box center [531, 150] width 46 height 14
select select "1w"
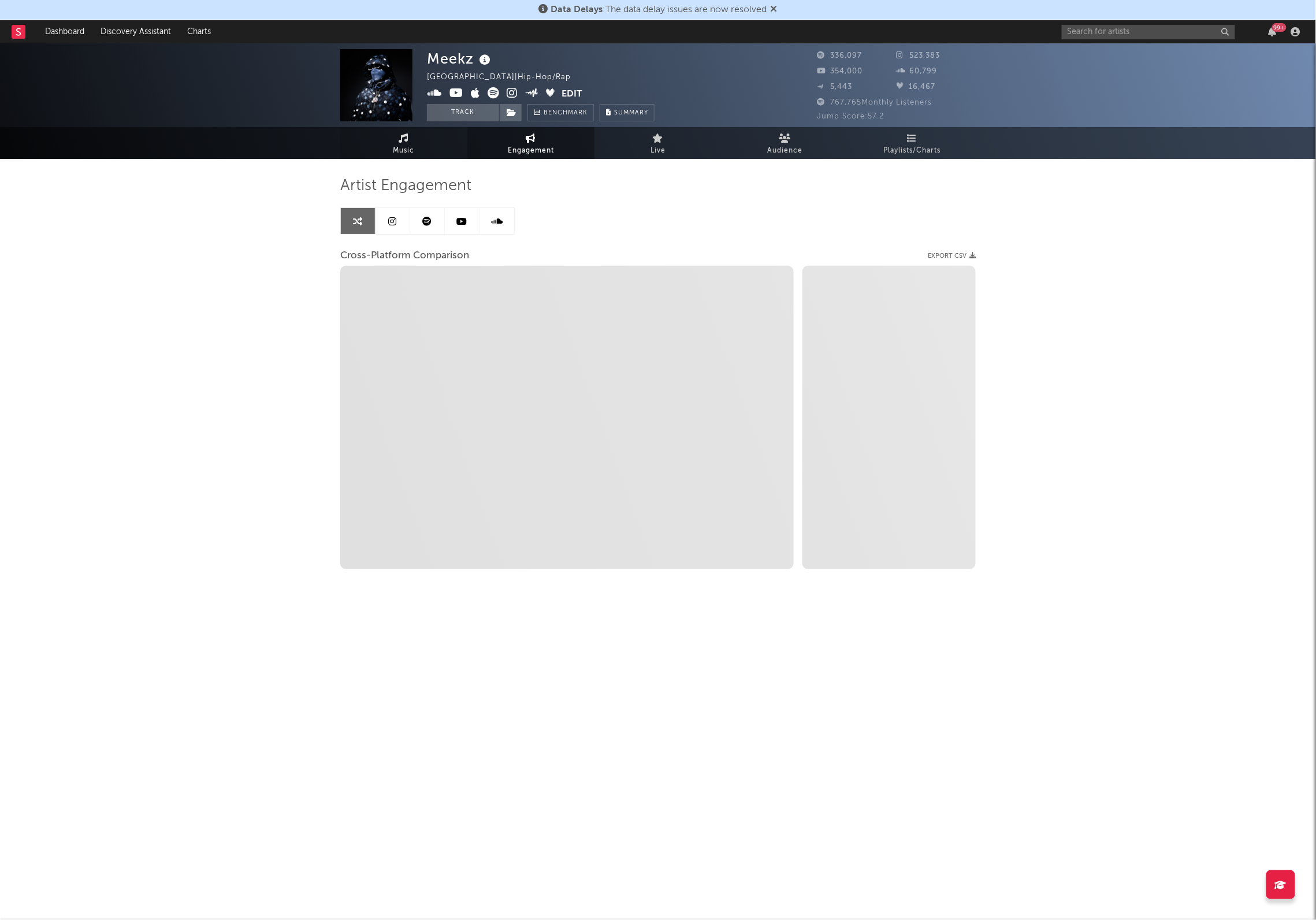
click at [409, 150] on span "Music" at bounding box center [403, 150] width 21 height 14
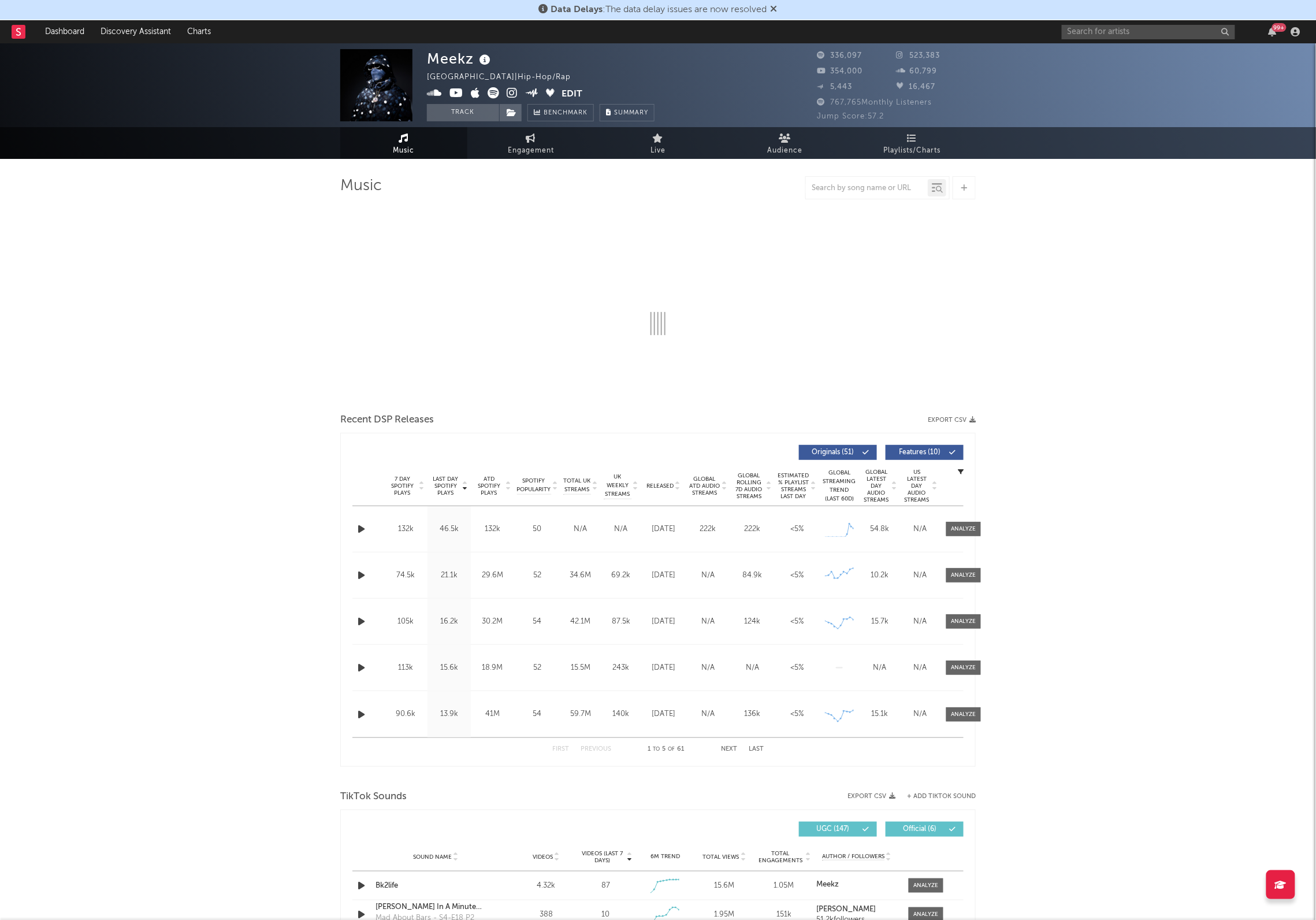
select select "6m"
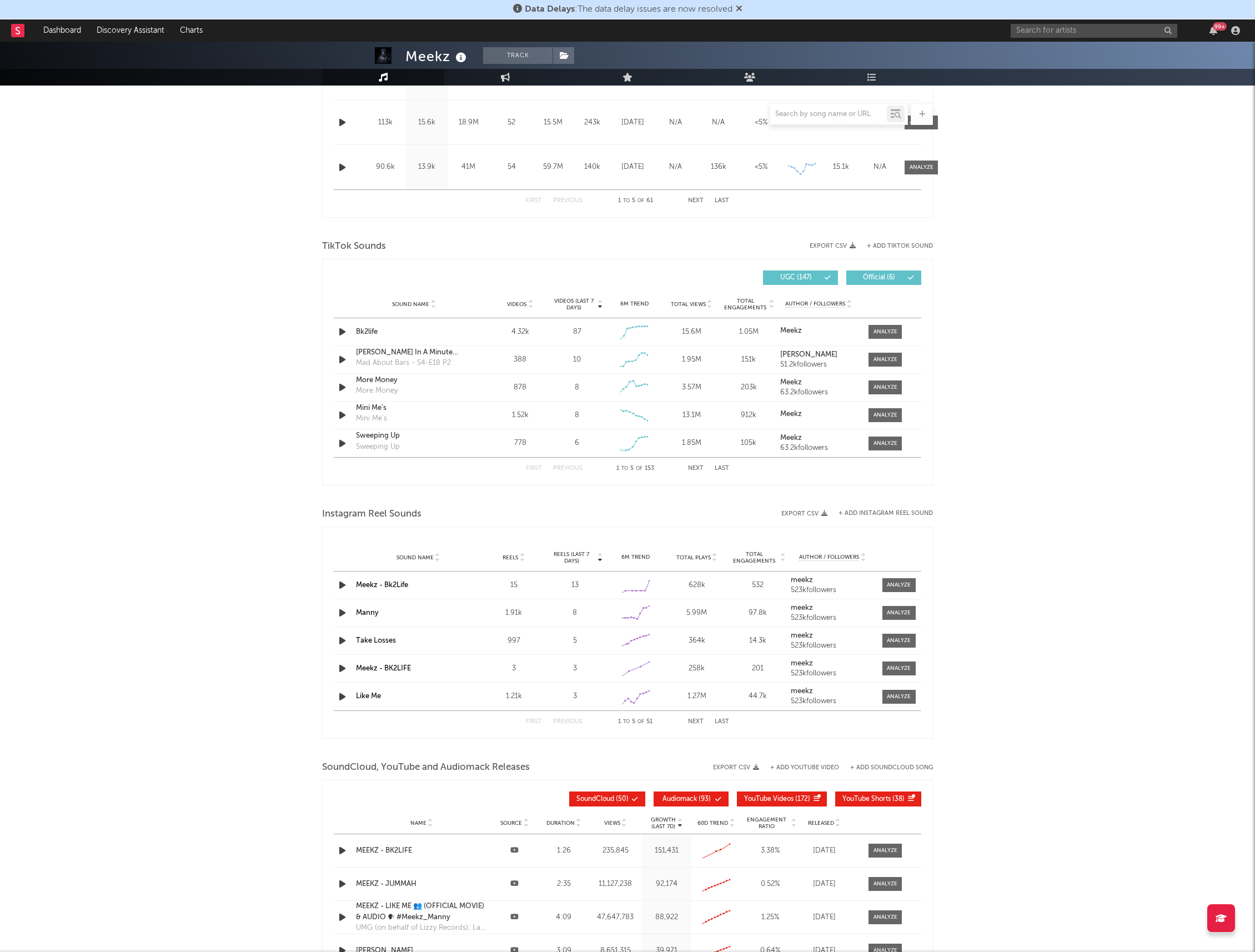
scroll to position [624, 0]
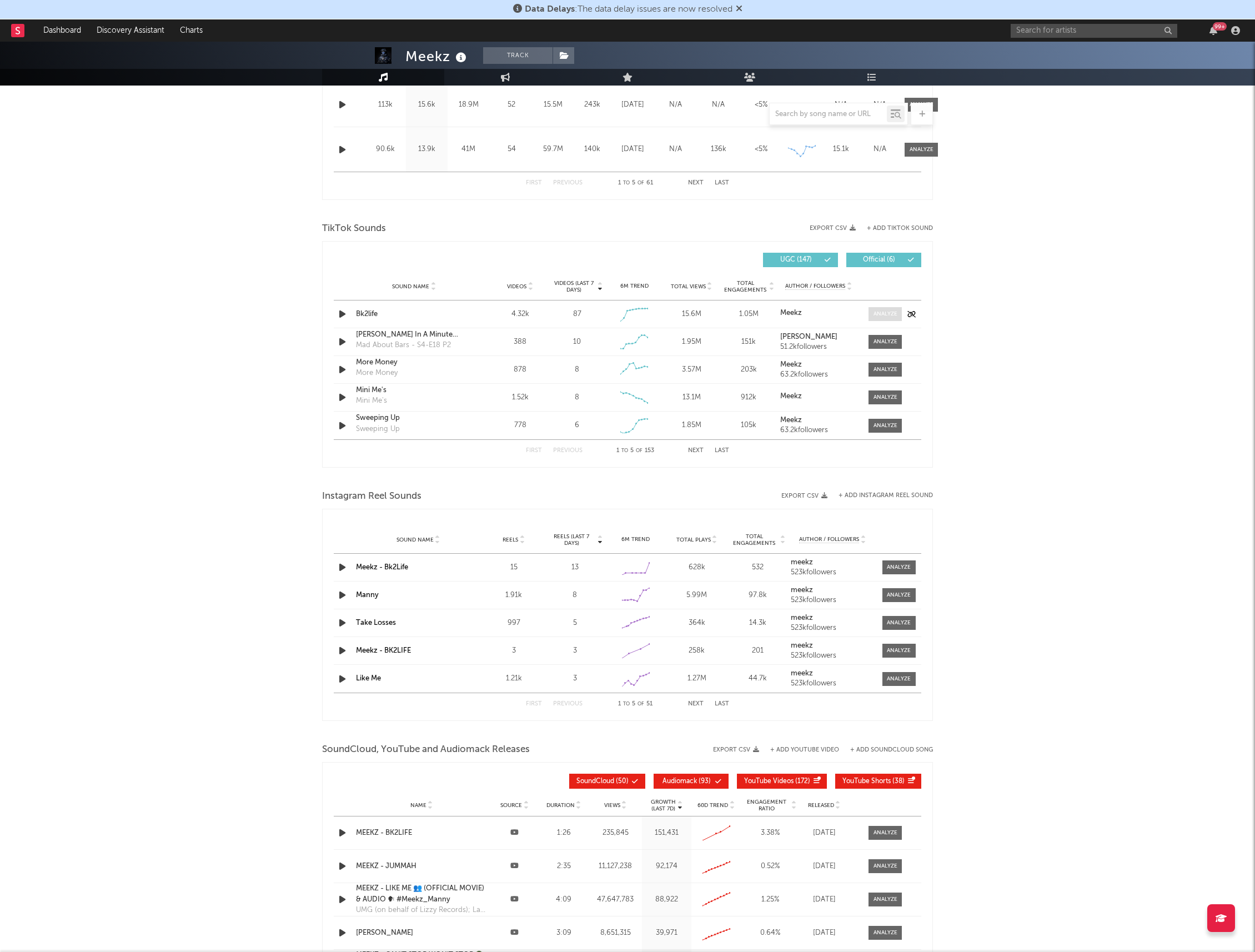
click at [888, 314] on div at bounding box center [885, 314] width 24 height 8
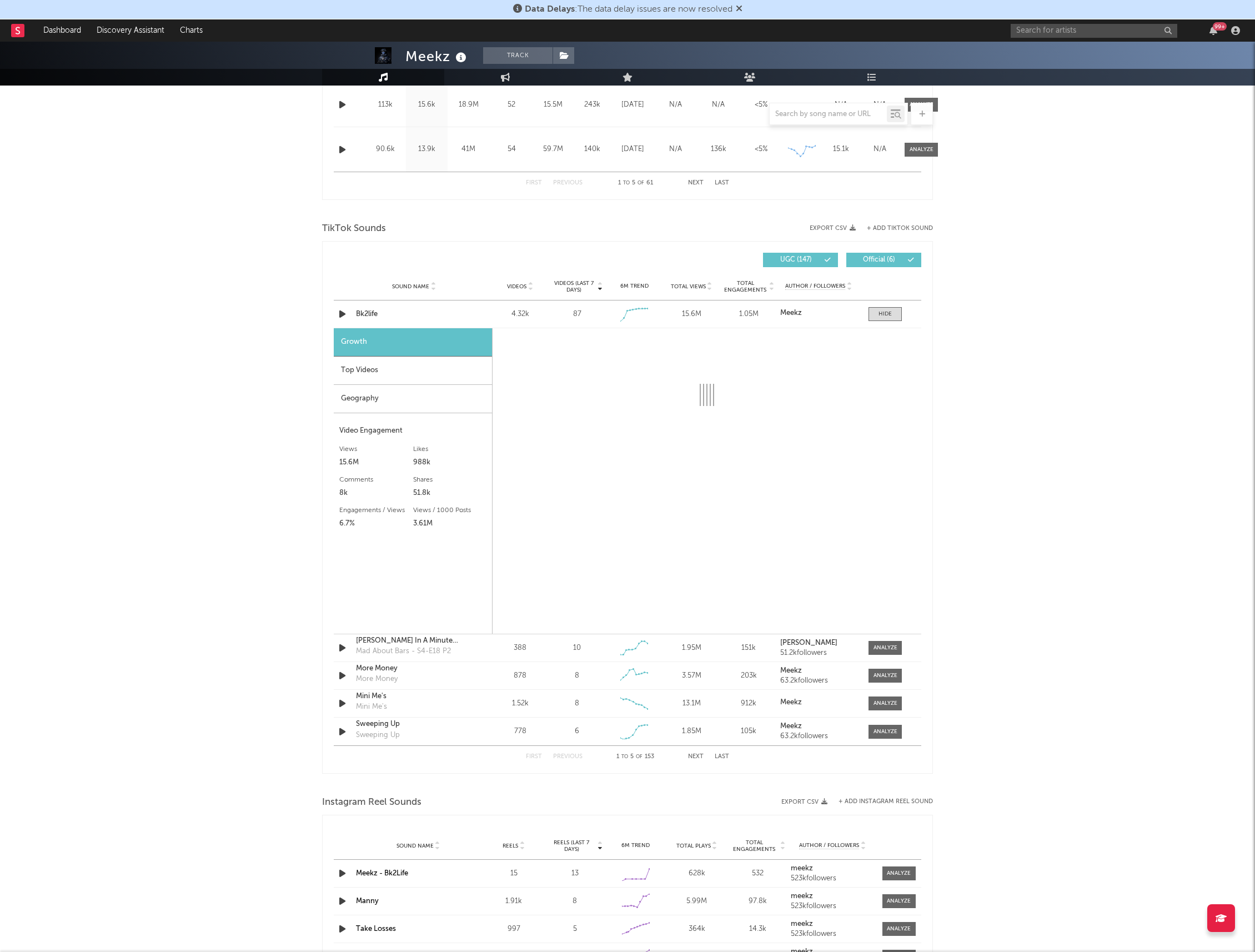
select select "1w"
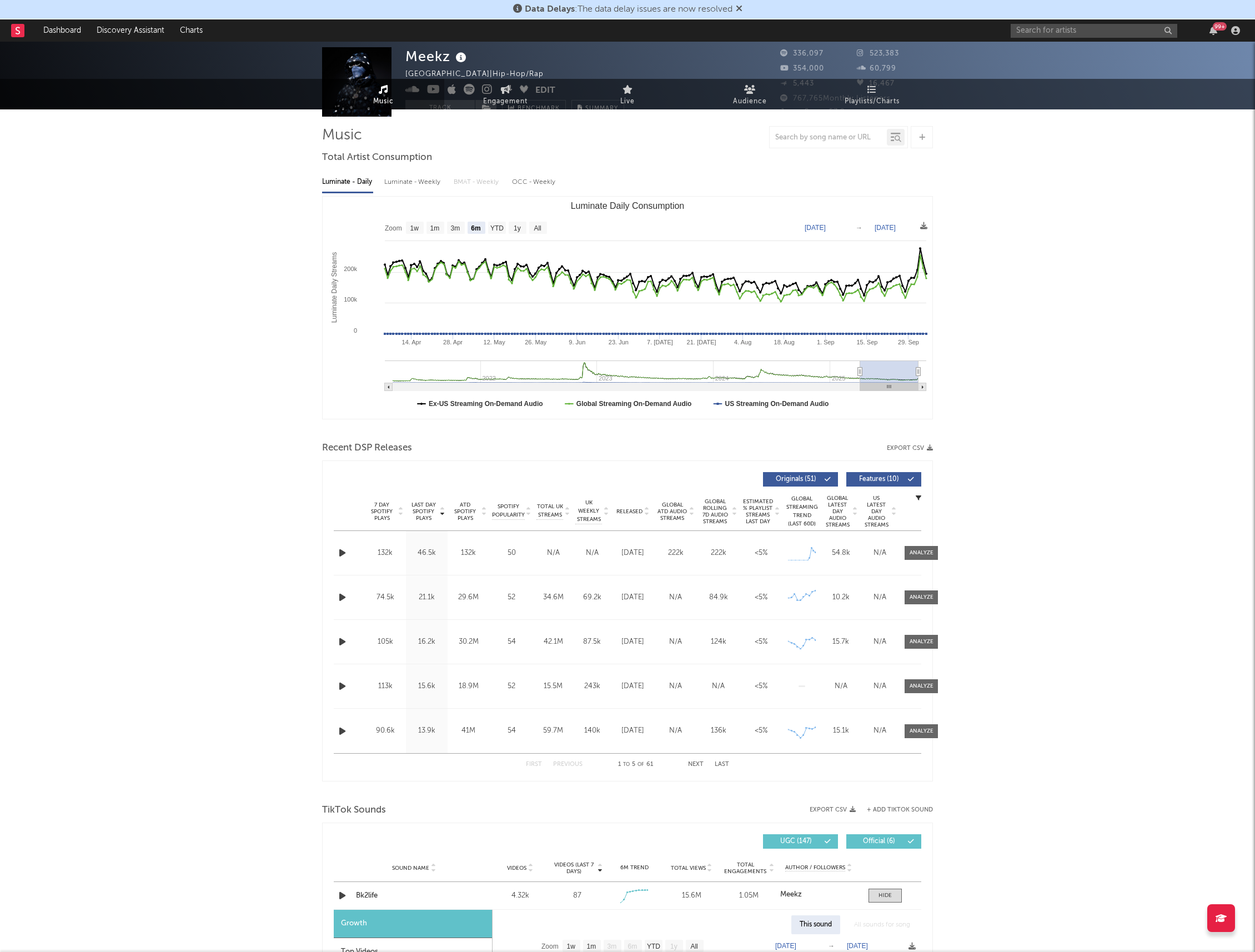
scroll to position [0, 0]
